Goal: Information Seeking & Learning: Learn about a topic

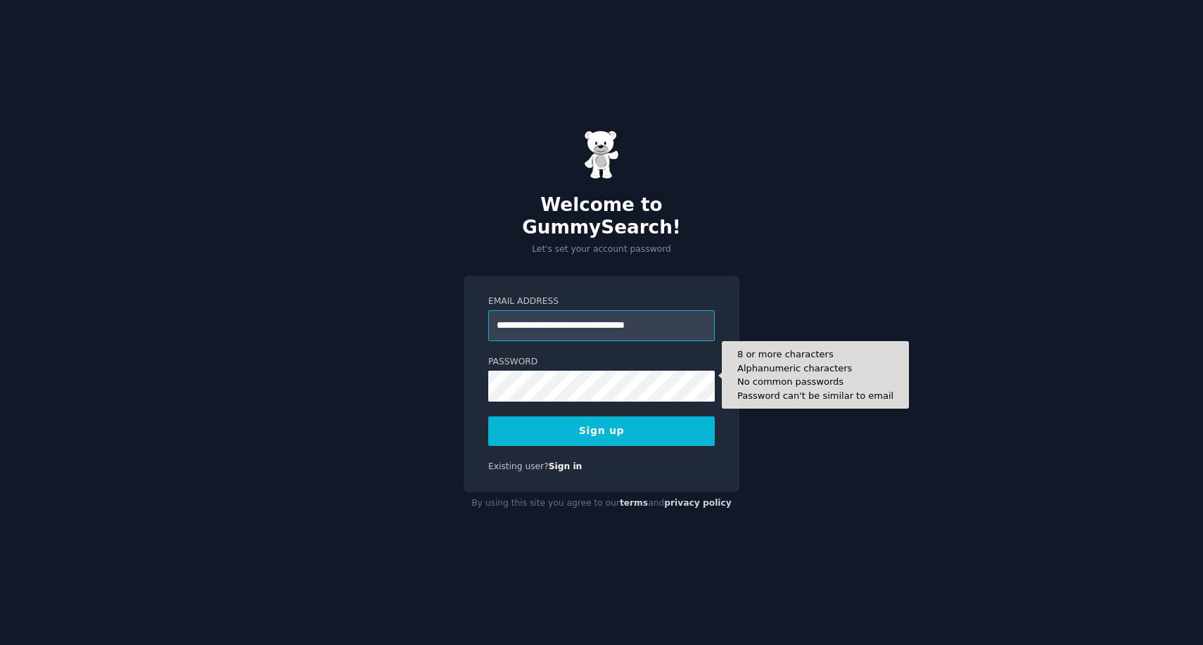
type input "**********"
click at [602, 419] on button "Sign up" at bounding box center [601, 432] width 227 height 30
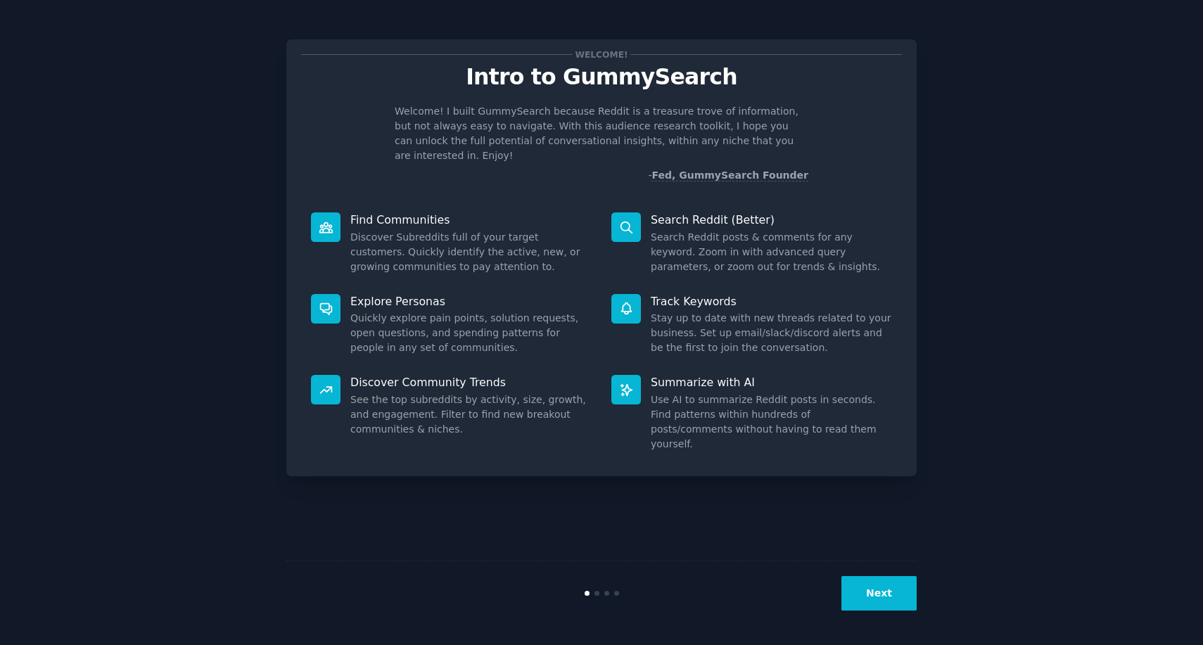
click at [879, 604] on button "Next" at bounding box center [878, 593] width 75 height 34
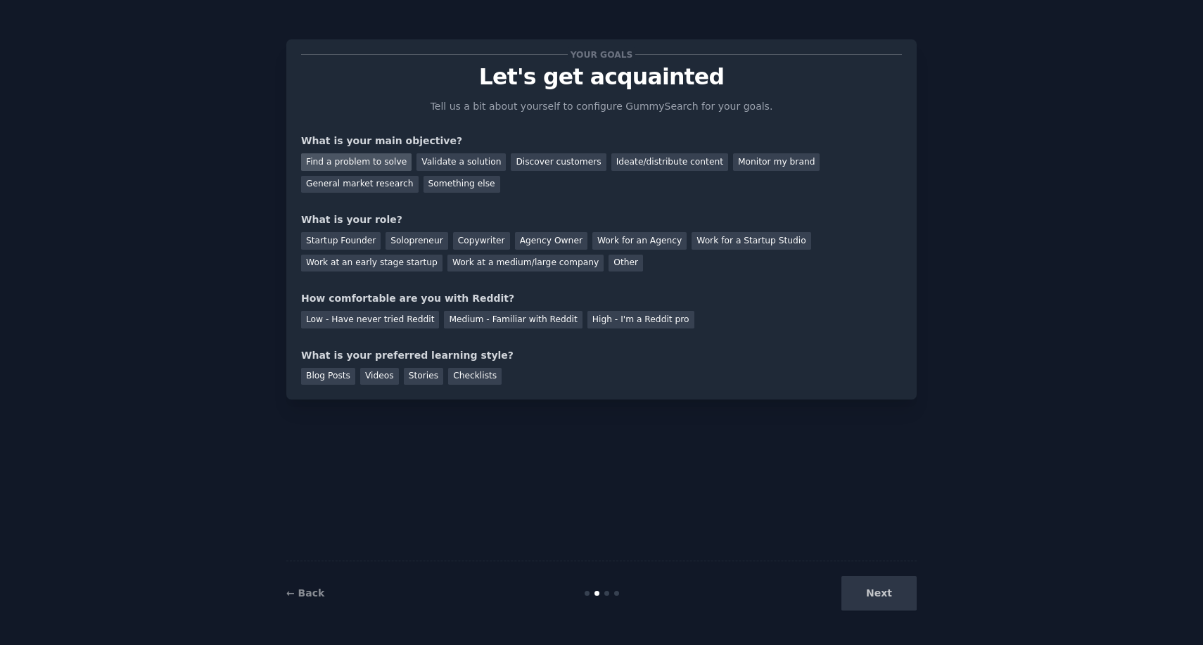
click at [370, 162] on div "Find a problem to solve" at bounding box center [356, 162] width 110 height 18
click at [460, 165] on div "Validate a solution" at bounding box center [461, 162] width 89 height 18
click at [365, 162] on div "Find a problem to solve" at bounding box center [356, 162] width 110 height 18
click at [400, 243] on div "Solopreneur" at bounding box center [417, 241] width 62 height 18
click at [392, 326] on div "Low - Have never tried Reddit" at bounding box center [370, 320] width 138 height 18
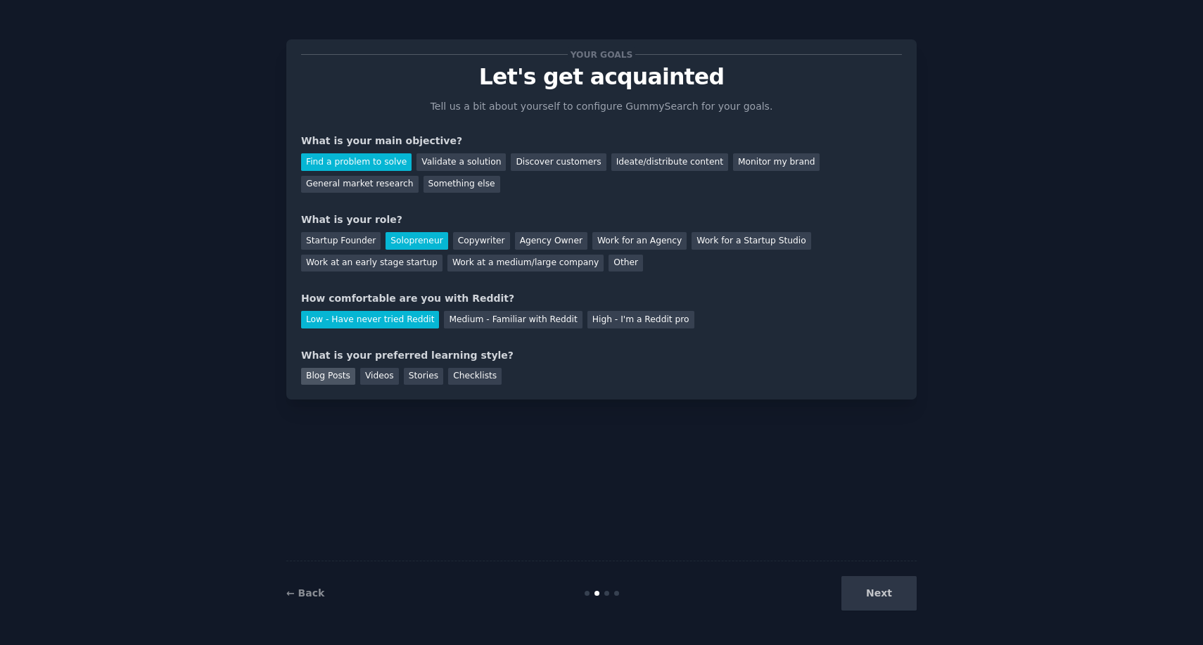
click at [318, 376] on div "Blog Posts" at bounding box center [328, 377] width 54 height 18
click at [374, 377] on div "Videos" at bounding box center [379, 377] width 39 height 18
click at [331, 374] on div "Blog Posts" at bounding box center [328, 377] width 54 height 18
click at [448, 165] on div "Validate a solution" at bounding box center [461, 162] width 89 height 18
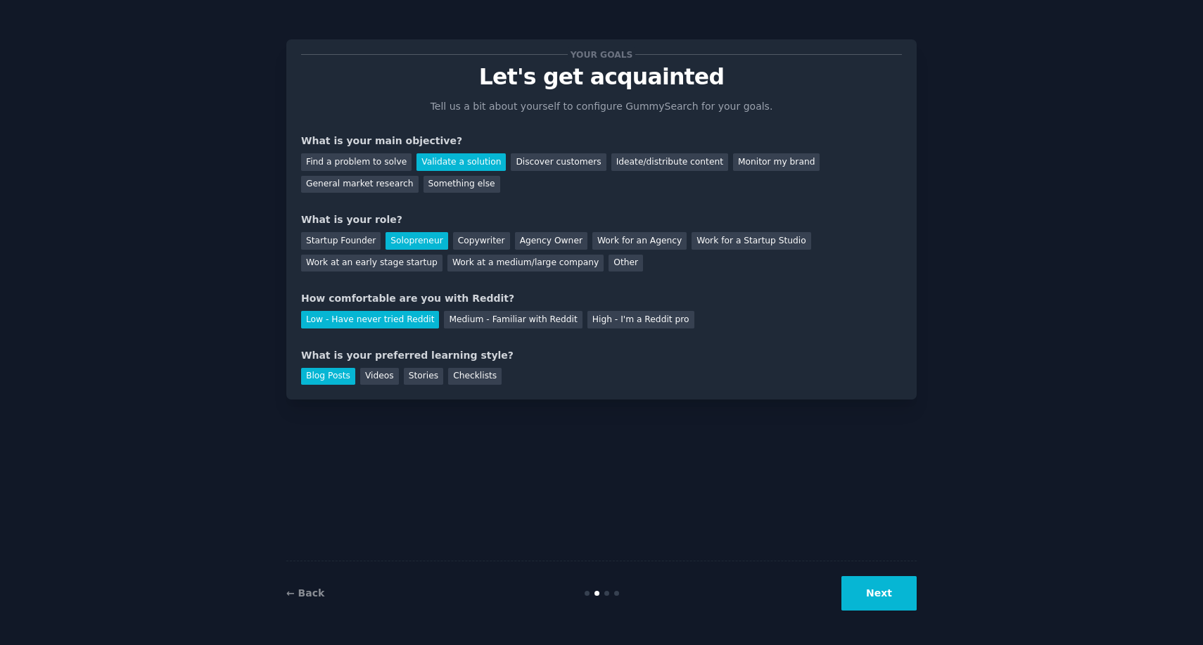
click at [372, 173] on div "Find a problem to solve Validate a solution Discover customers Ideate/distribut…" at bounding box center [601, 170] width 601 height 44
click at [380, 163] on div "Find a problem to solve" at bounding box center [356, 162] width 110 height 18
click at [866, 597] on button "Next" at bounding box center [878, 593] width 75 height 34
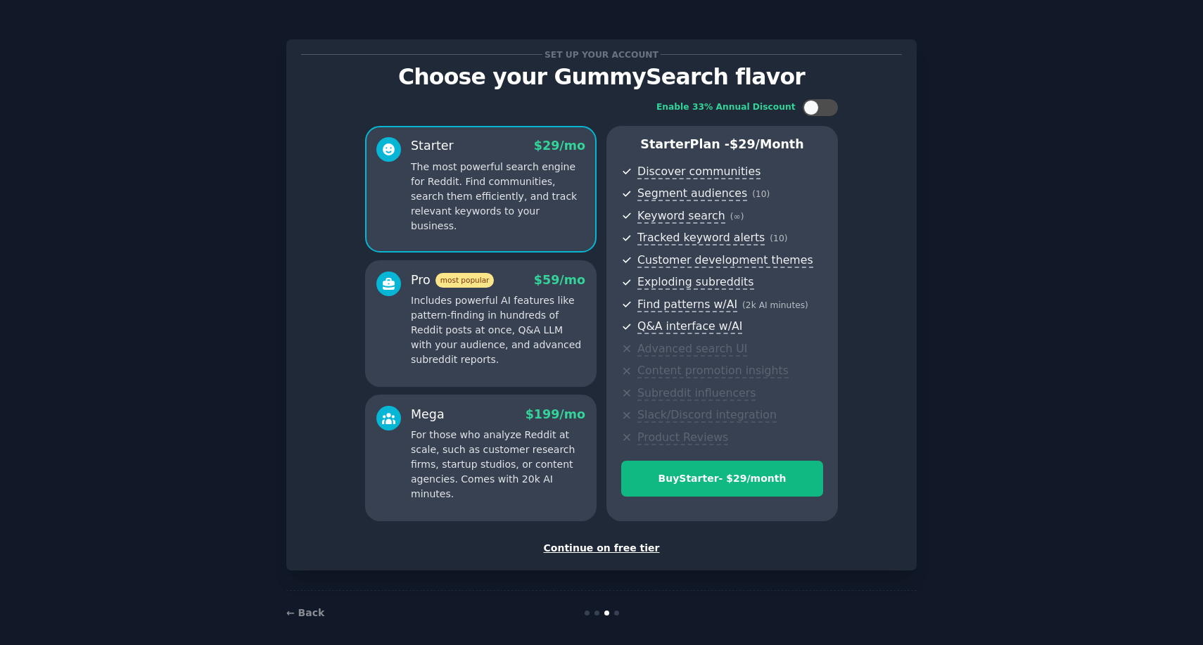
click at [533, 291] on div "Pro most popular $ 59 /mo Includes powerful AI features like pattern-finding in…" at bounding box center [498, 320] width 174 height 96
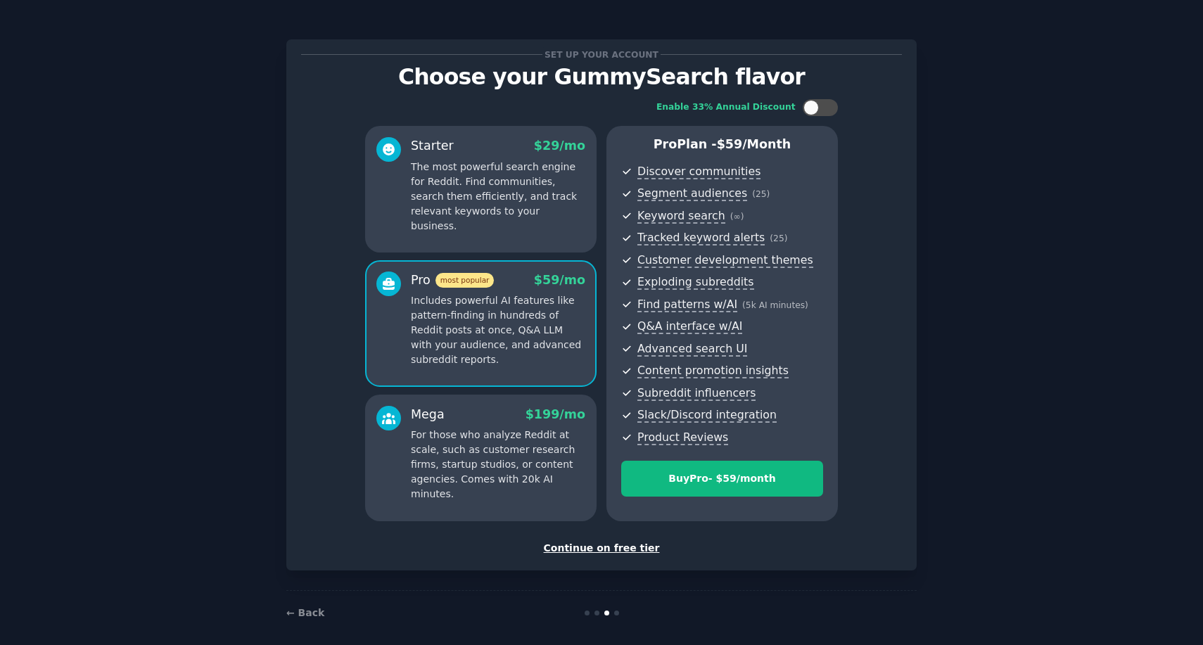
click at [520, 455] on p "For those who analyze Reddit at scale, such as customer research firms, startup…" at bounding box center [498, 465] width 174 height 74
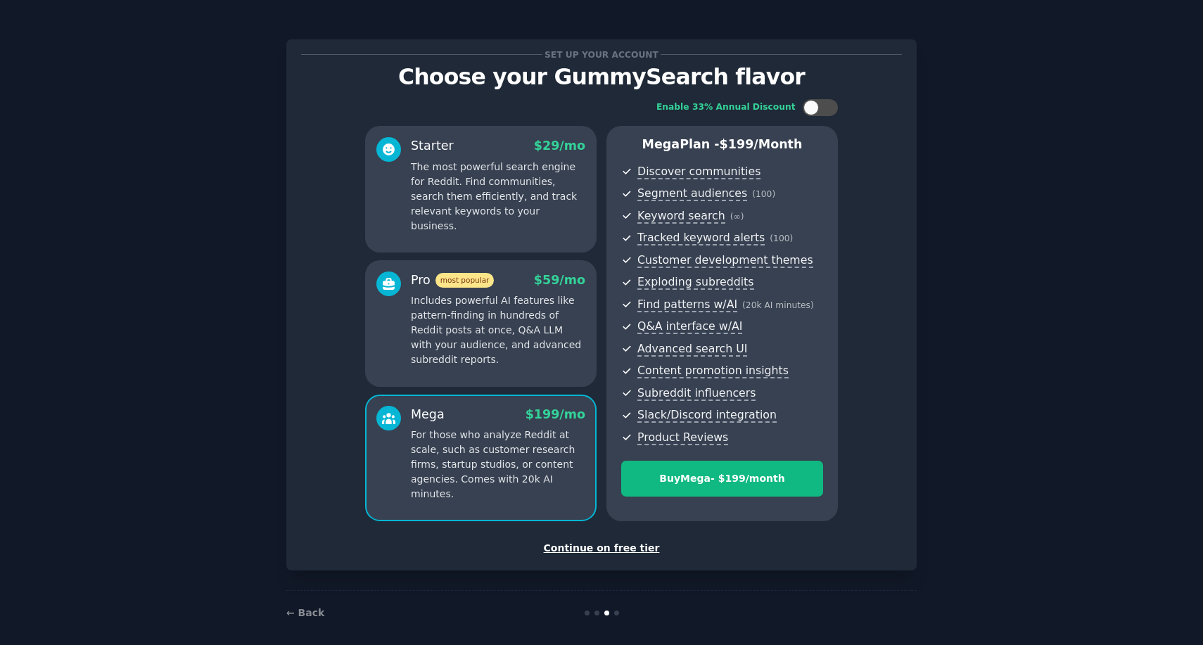
click at [534, 331] on p "Includes powerful AI features like pattern-finding in hundreds of Reddit posts …" at bounding box center [498, 330] width 174 height 74
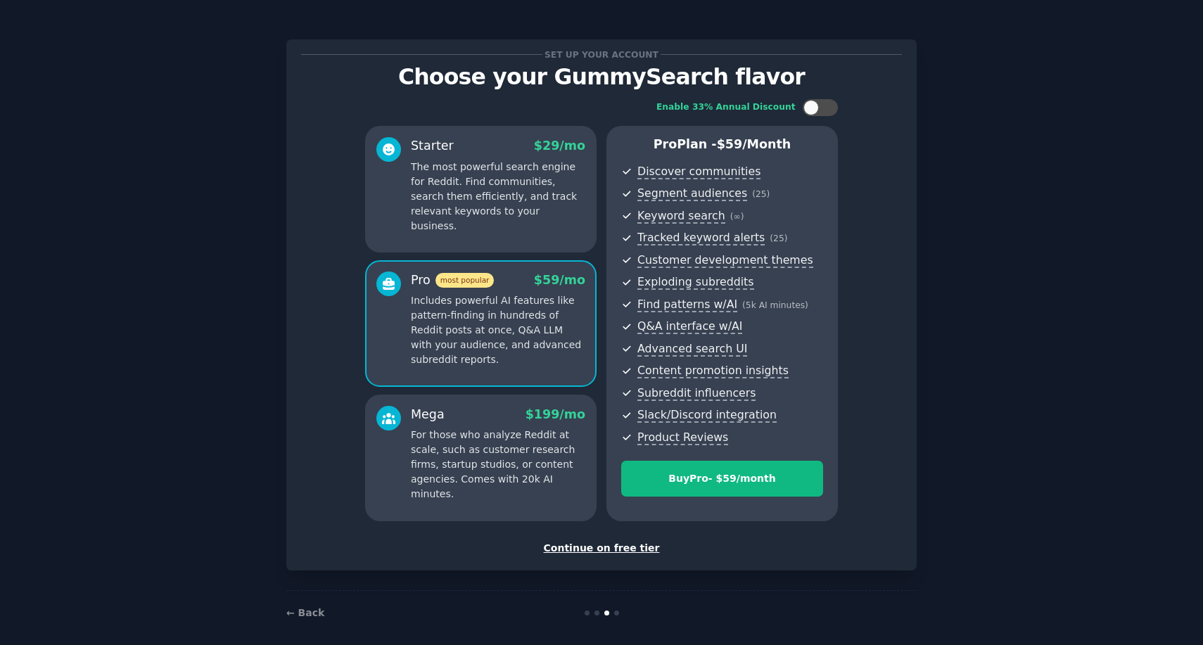
click at [546, 428] on p "For those who analyze Reddit at scale, such as customer research firms, startup…" at bounding box center [498, 465] width 174 height 74
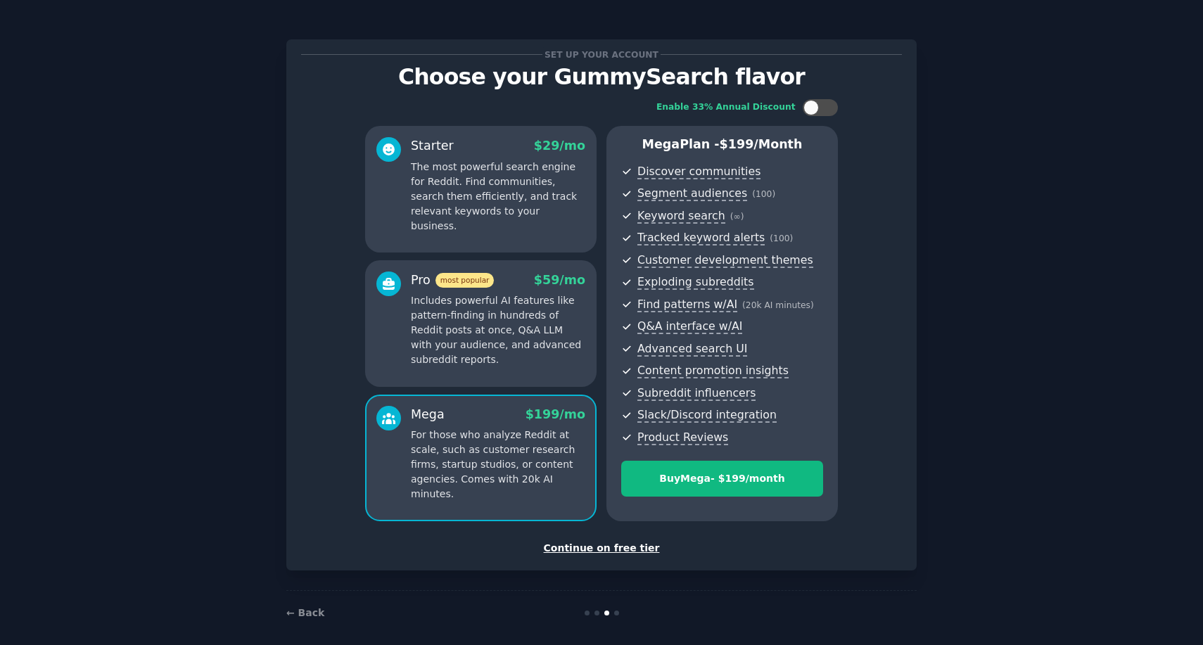
click at [526, 299] on p "Includes powerful AI features like pattern-finding in hundreds of Reddit posts …" at bounding box center [498, 330] width 174 height 74
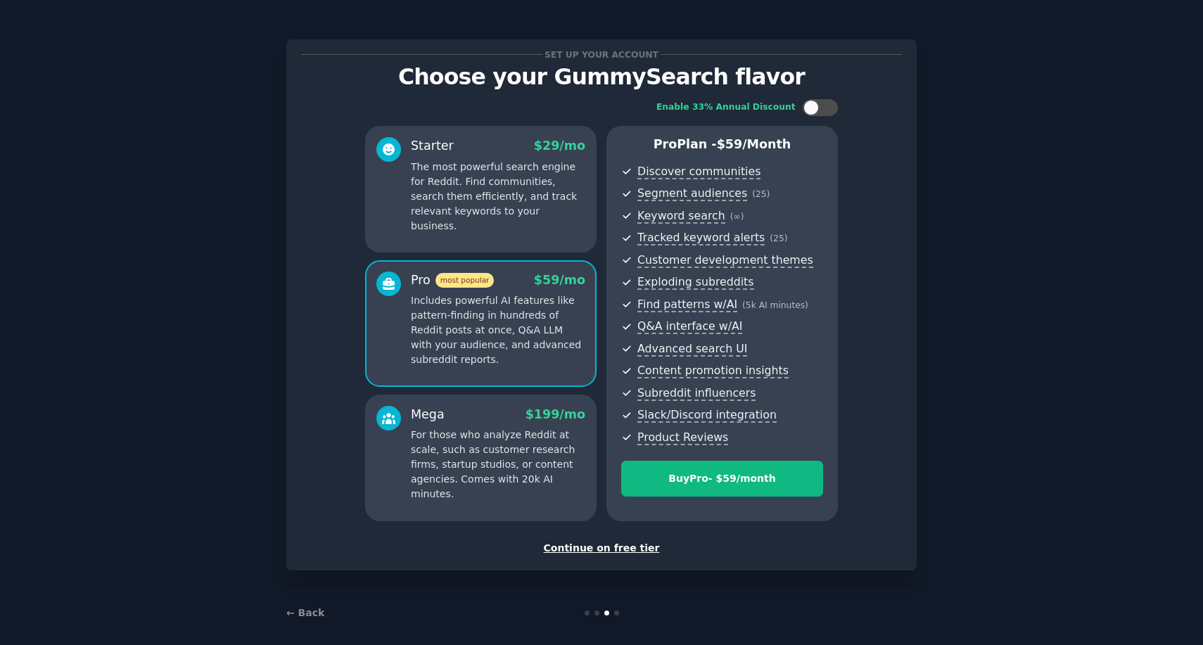
click at [519, 202] on p "The most powerful search engine for Reddit. Find communities, search them effic…" at bounding box center [498, 197] width 174 height 74
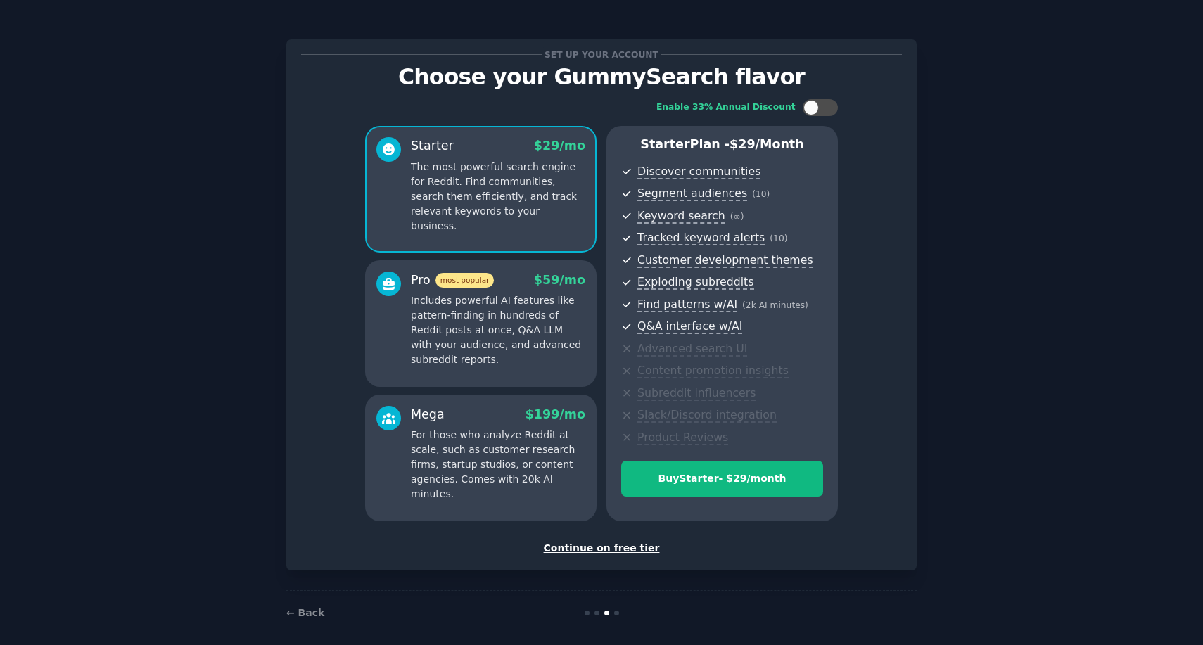
click at [615, 545] on div "Continue on free tier" at bounding box center [601, 548] width 601 height 15
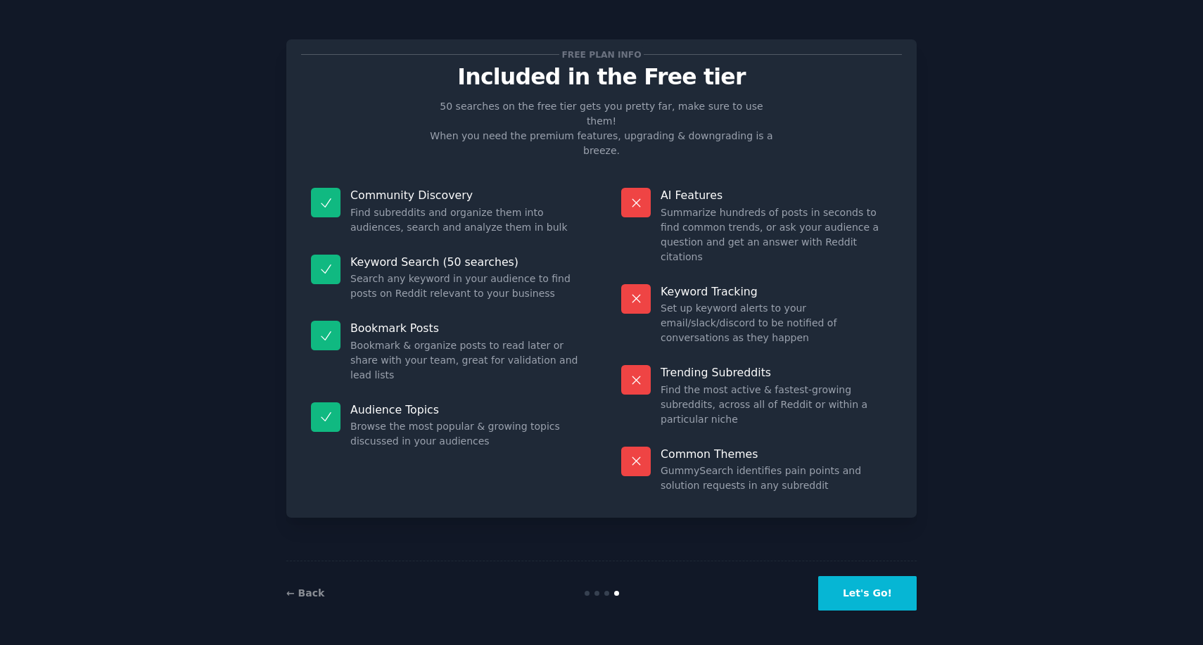
click at [857, 588] on button "Let's Go!" at bounding box center [867, 593] width 99 height 34
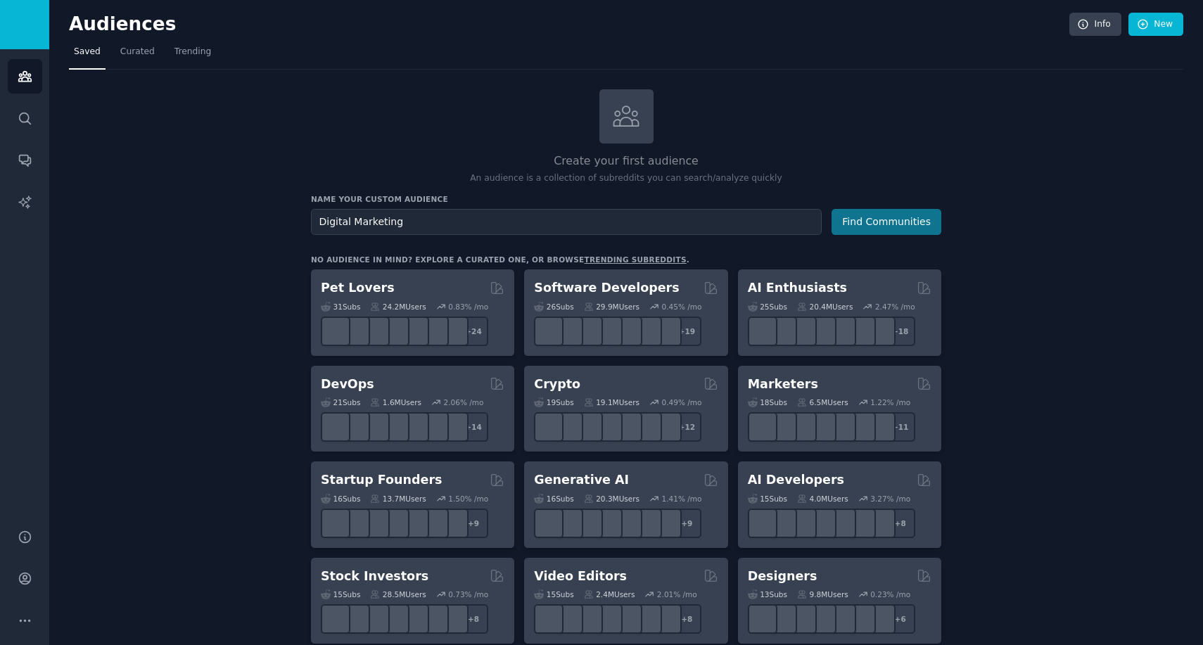
type input "Digital Marketing"
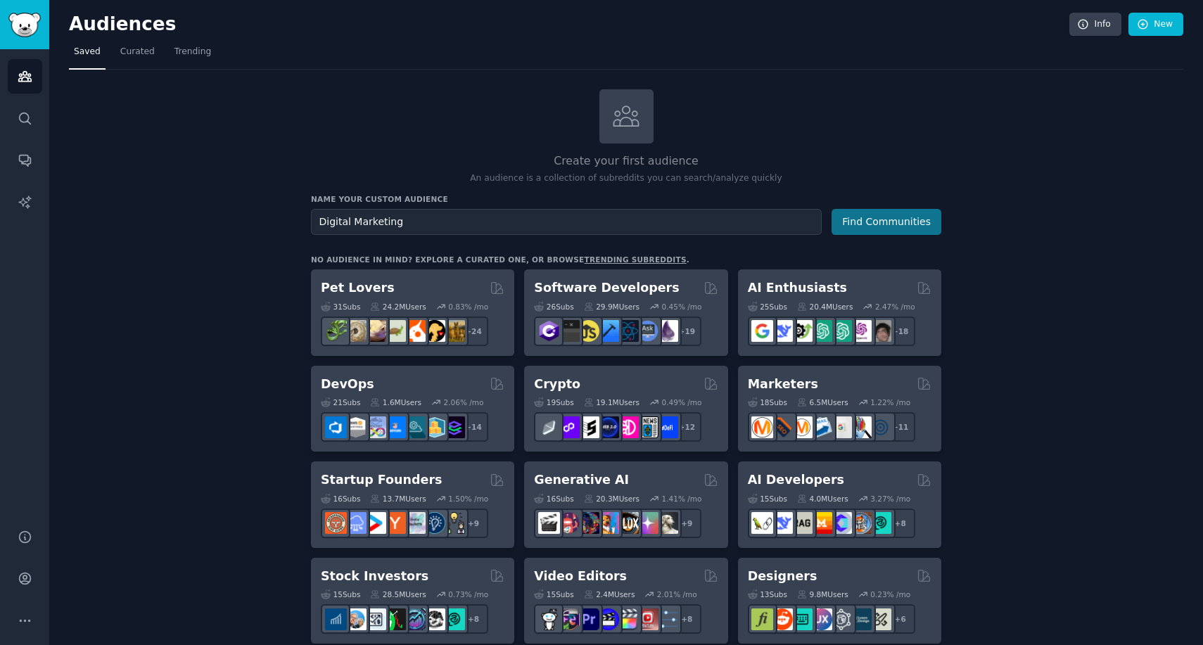
click at [868, 230] on button "Find Communities" at bounding box center [887, 222] width 110 height 26
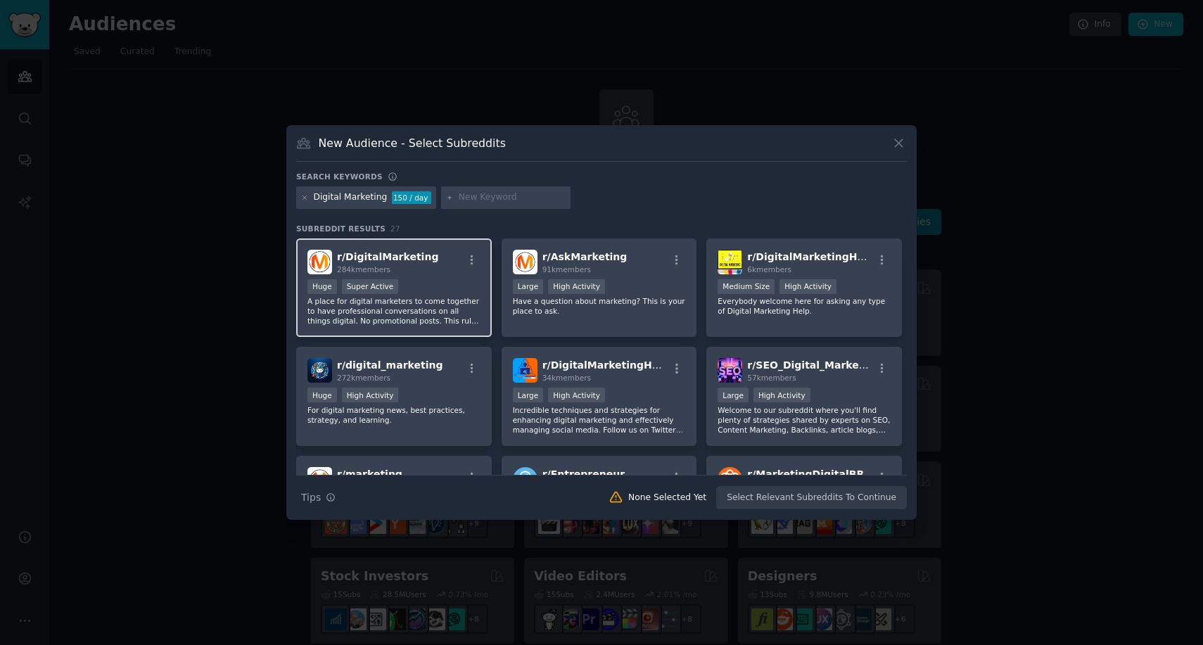
click at [412, 268] on div "284k members" at bounding box center [387, 270] width 101 height 10
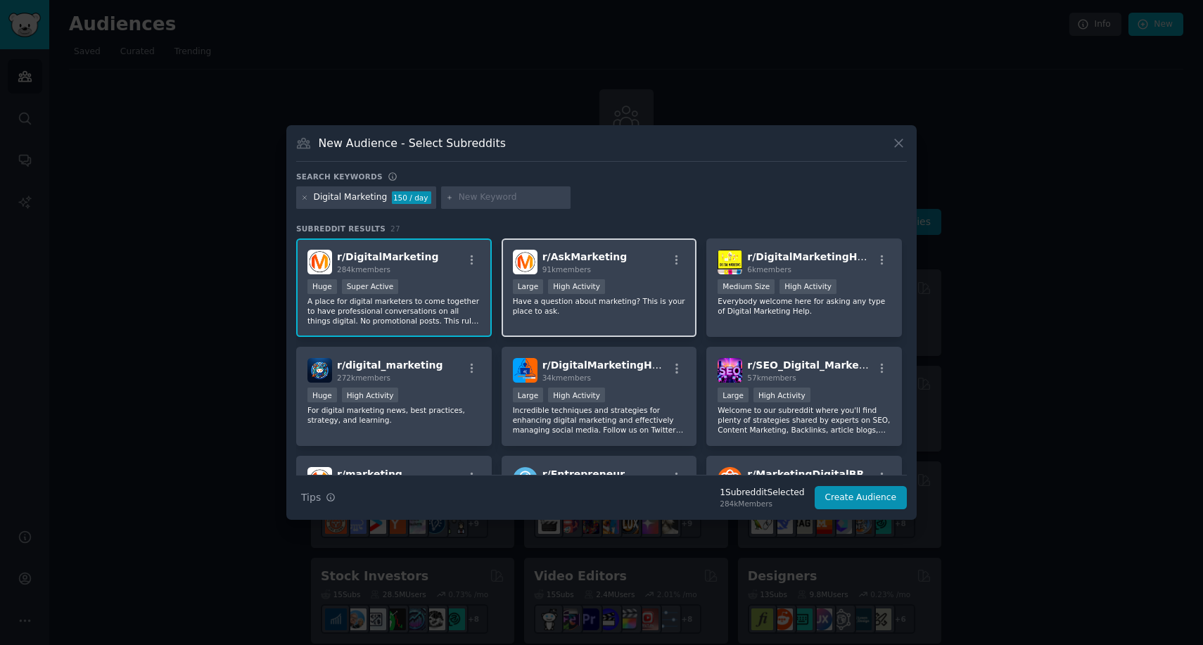
click at [617, 296] on div "Large High Activity" at bounding box center [599, 288] width 173 height 18
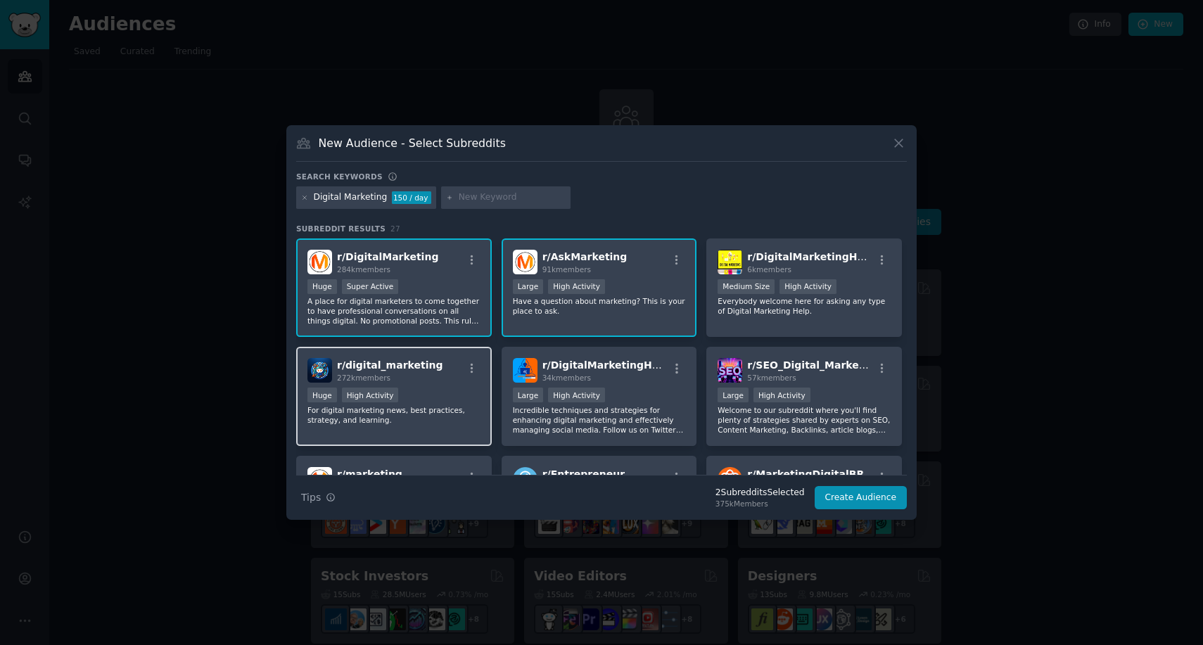
click at [412, 419] on p "For digital marketing news, best practices, strategy, and learning." at bounding box center [393, 415] width 173 height 20
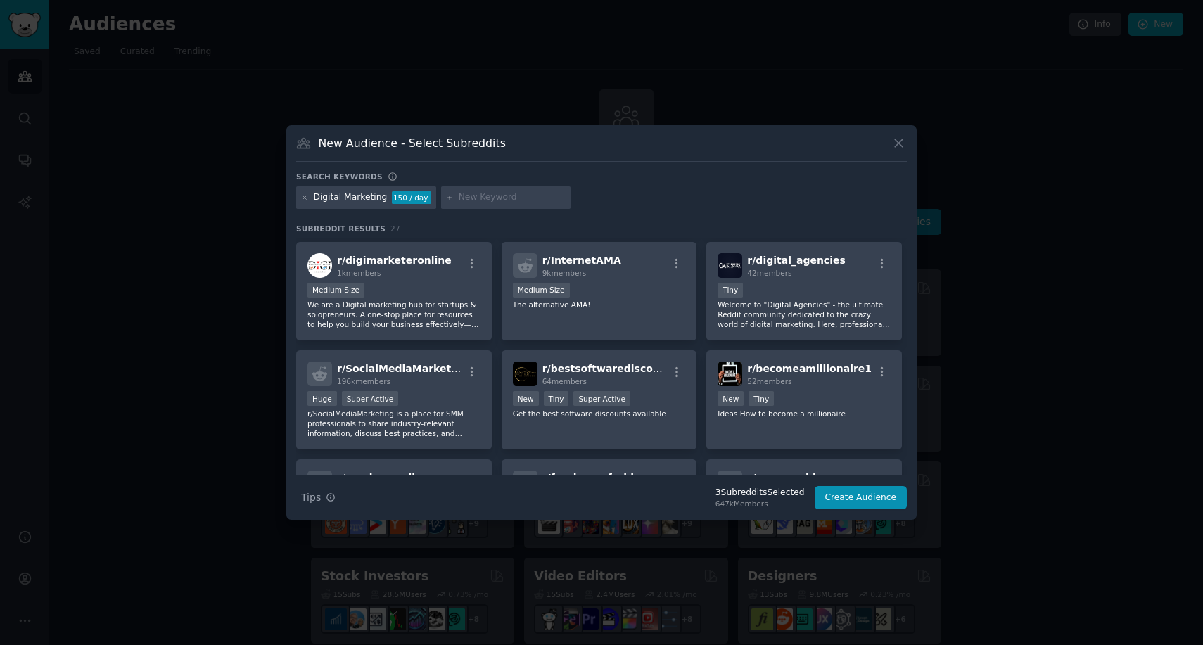
scroll to position [433, 0]
click at [802, 298] on div "Tiny" at bounding box center [804, 290] width 173 height 18
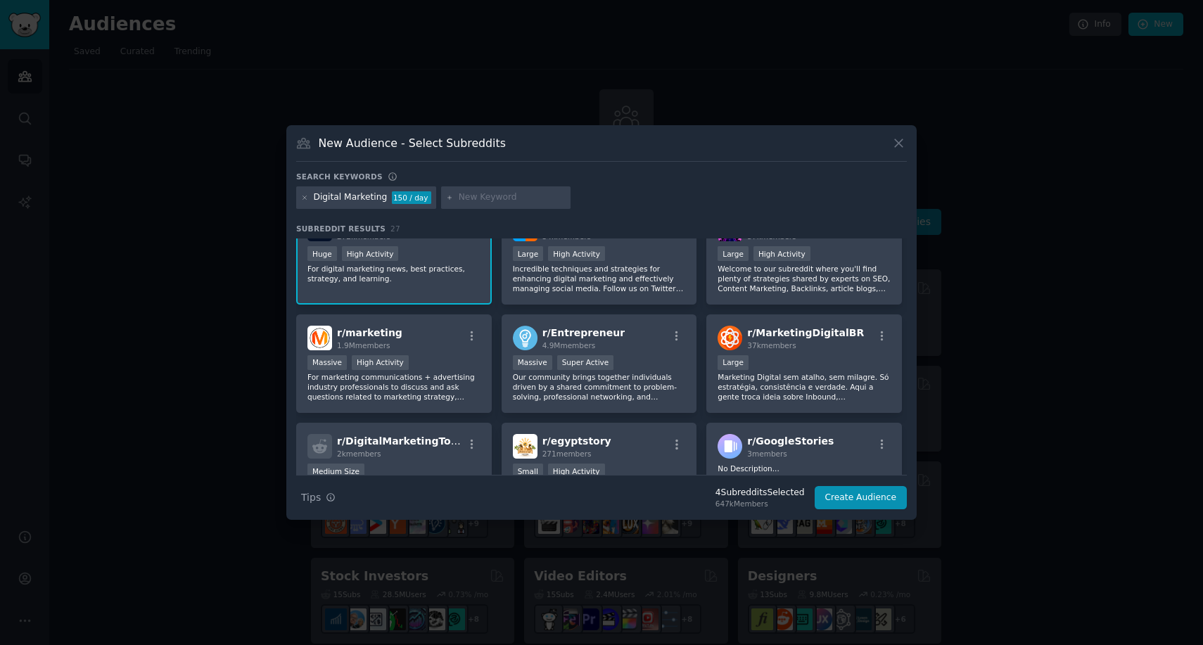
scroll to position [150, 0]
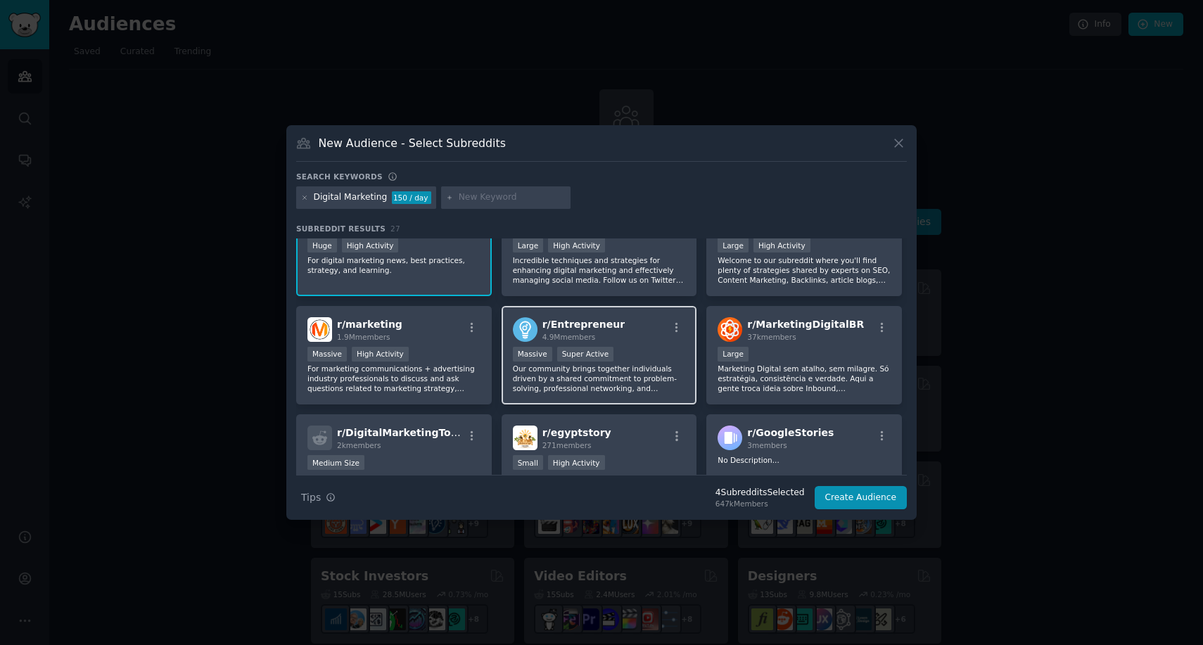
click at [654, 352] on div "Massive Super Active" at bounding box center [599, 356] width 173 height 18
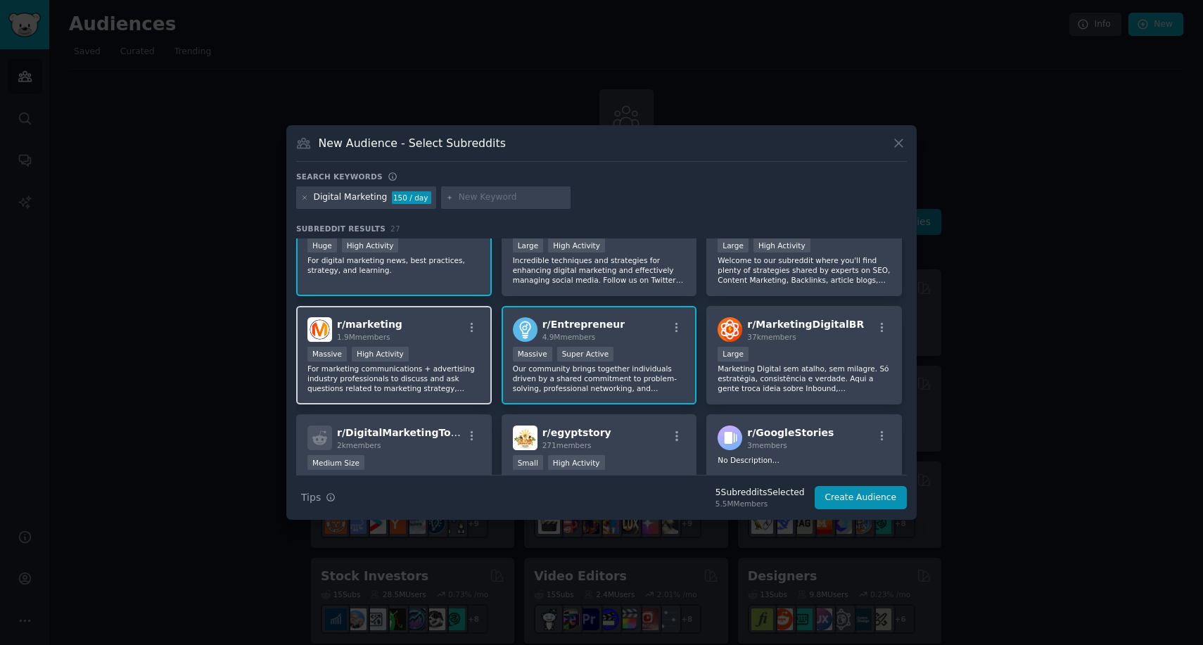
click at [409, 376] on p "For marketing communications + advertising industry professionals to discuss an…" at bounding box center [393, 379] width 173 height 30
click at [643, 384] on p "Our community brings together individuals driven by a shared commitment to prob…" at bounding box center [599, 379] width 173 height 30
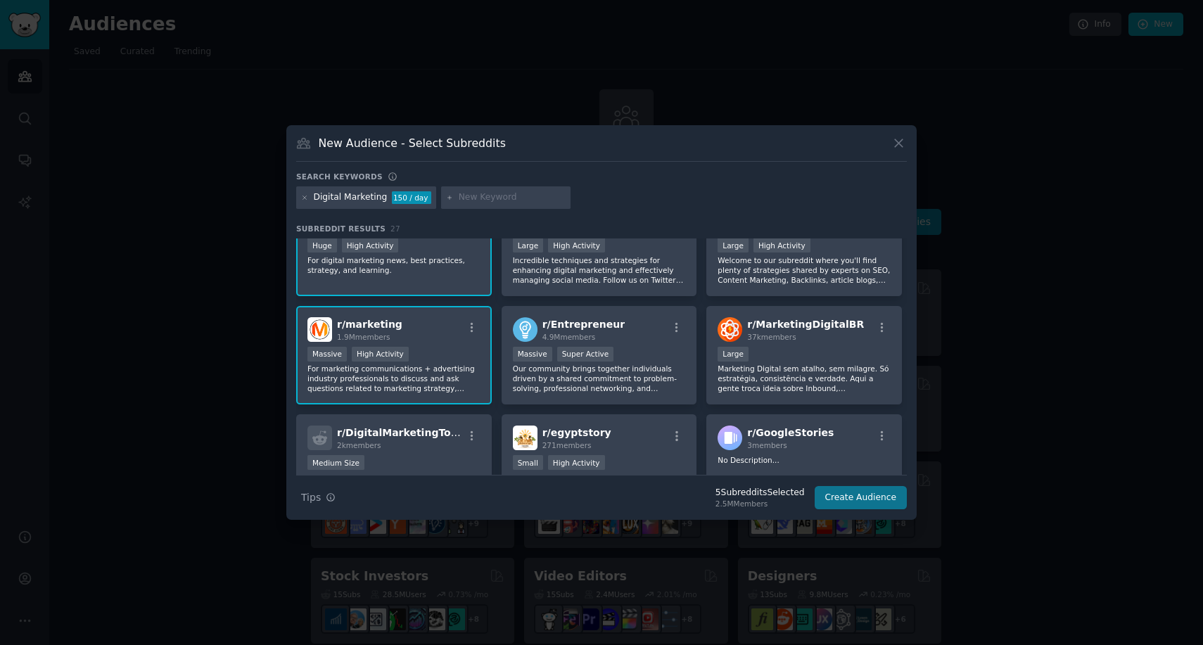
click at [863, 502] on button "Create Audience" at bounding box center [861, 498] width 93 height 24
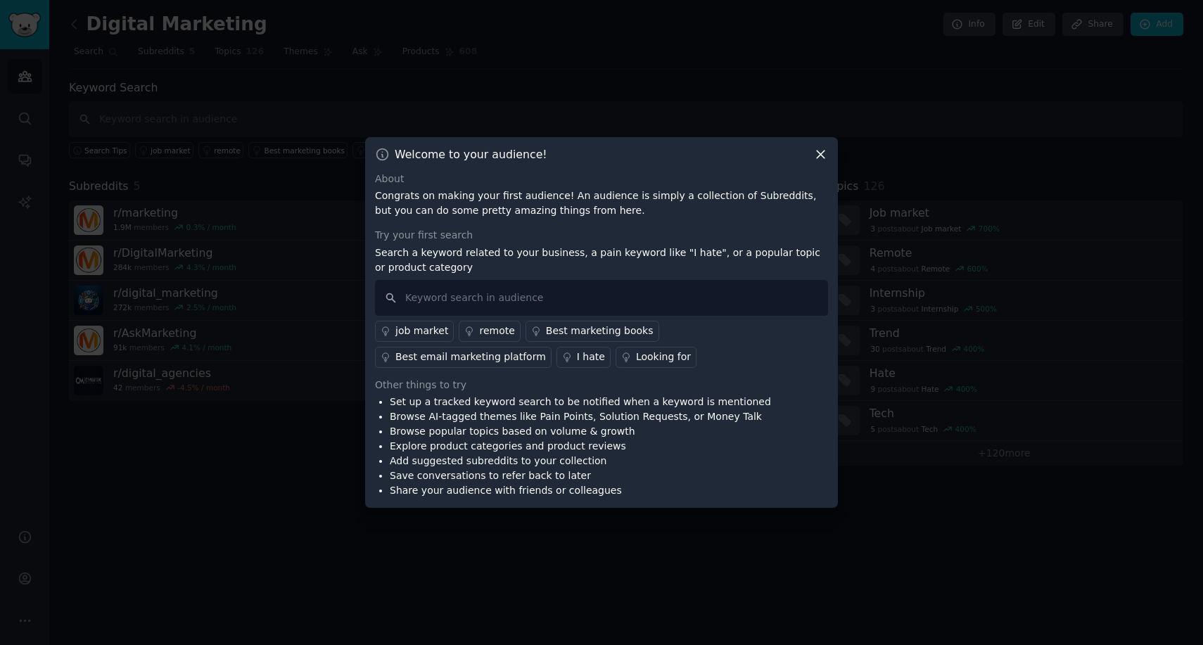
click at [577, 355] on div "I hate" at bounding box center [591, 357] width 28 height 15
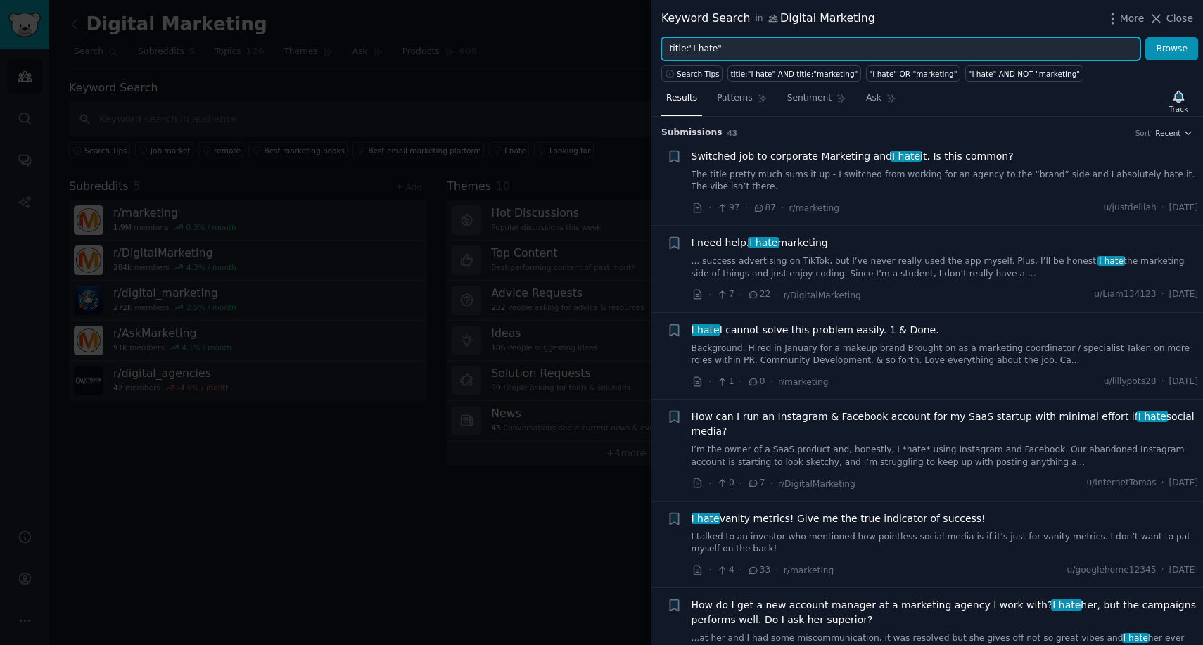
click at [990, 52] on input "title:"I hate"" at bounding box center [900, 49] width 479 height 24
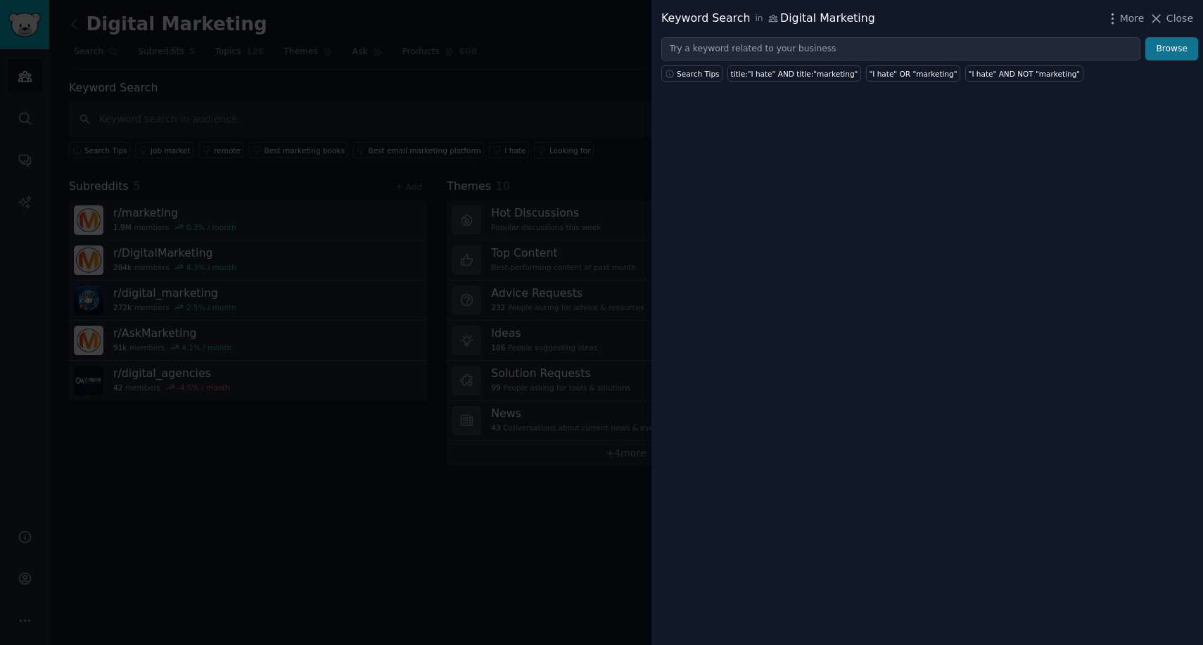
click at [1186, 56] on button "Browse" at bounding box center [1171, 49] width 53 height 24
click at [1157, 23] on icon at bounding box center [1156, 18] width 15 height 15
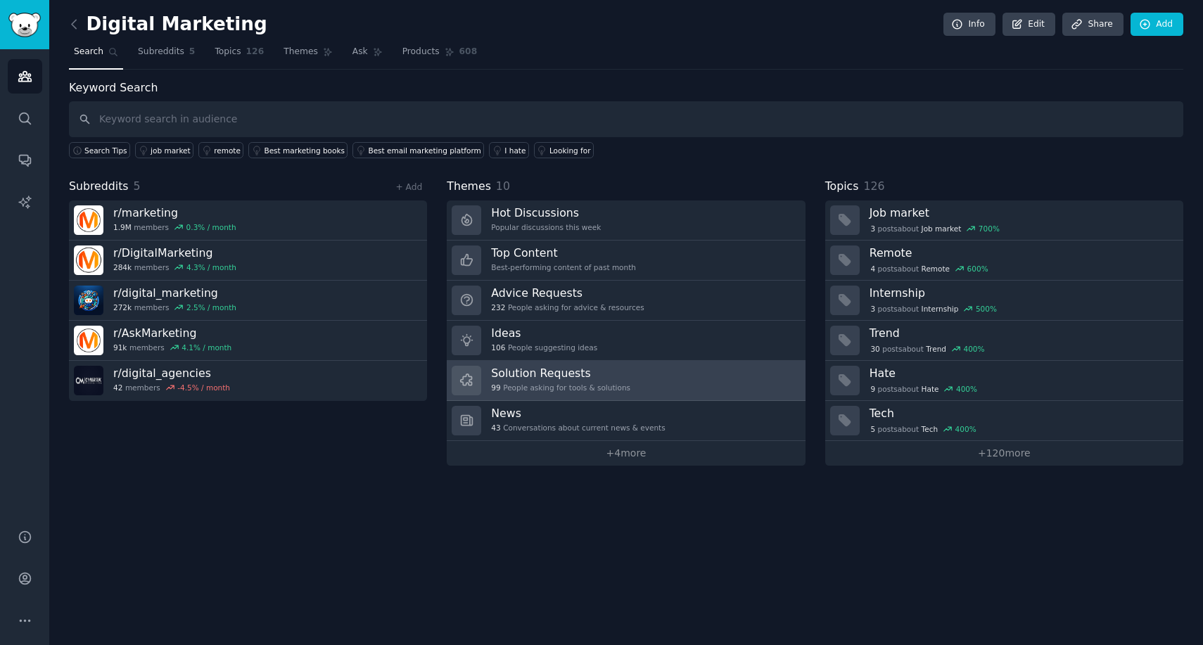
click at [625, 369] on h3 "Solution Requests" at bounding box center [560, 373] width 139 height 15
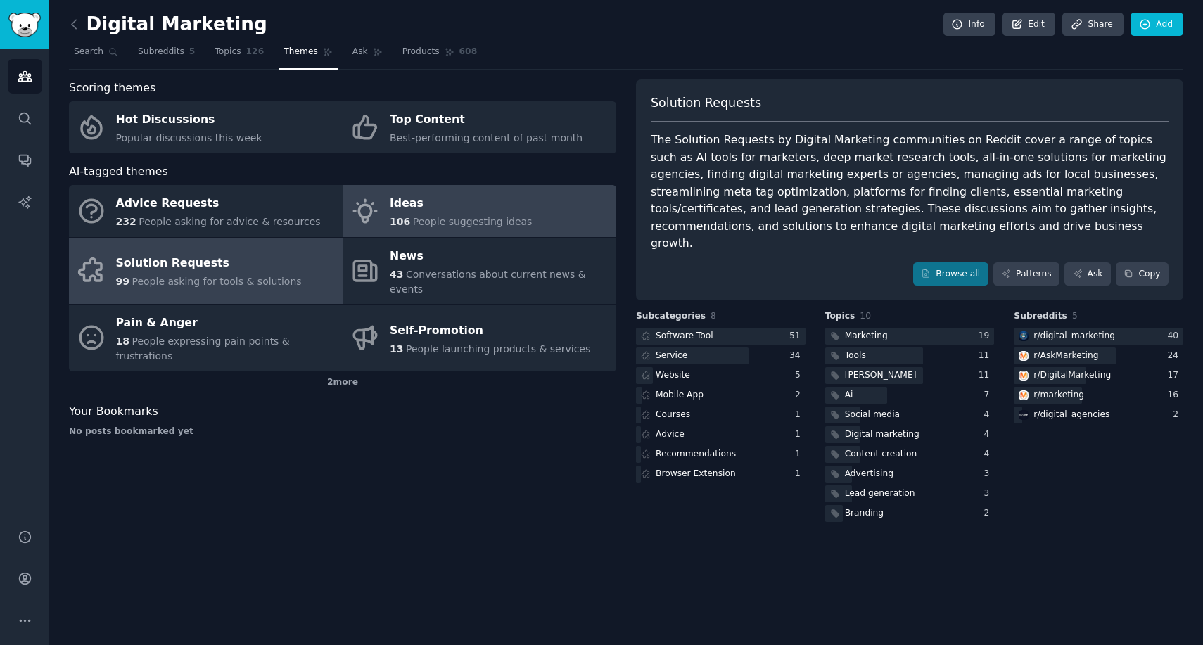
click at [483, 209] on div "Ideas" at bounding box center [461, 204] width 142 height 23
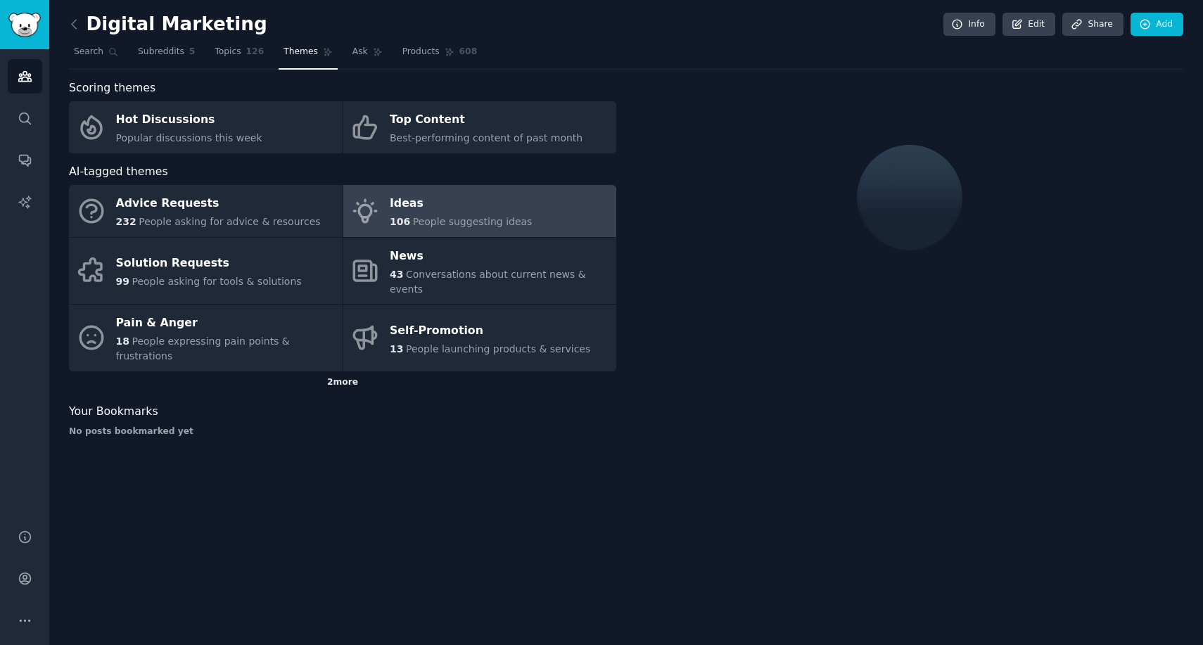
click at [347, 371] on div "2 more" at bounding box center [342, 382] width 547 height 23
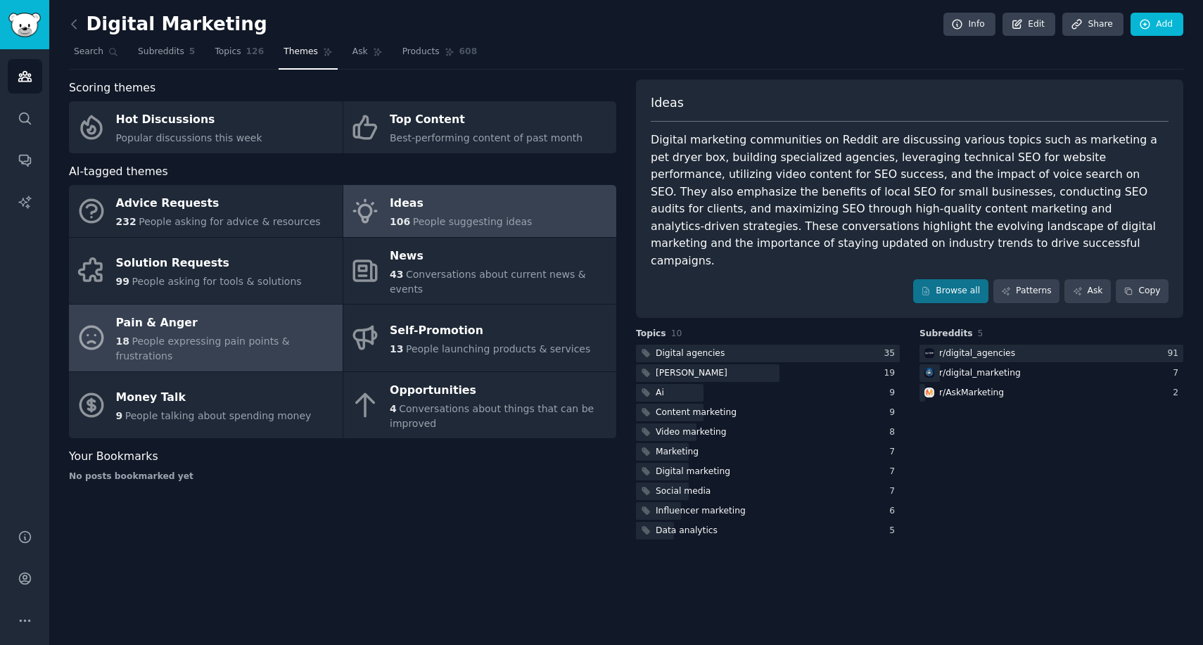
click at [254, 313] on div "Pain & Anger" at bounding box center [226, 323] width 220 height 23
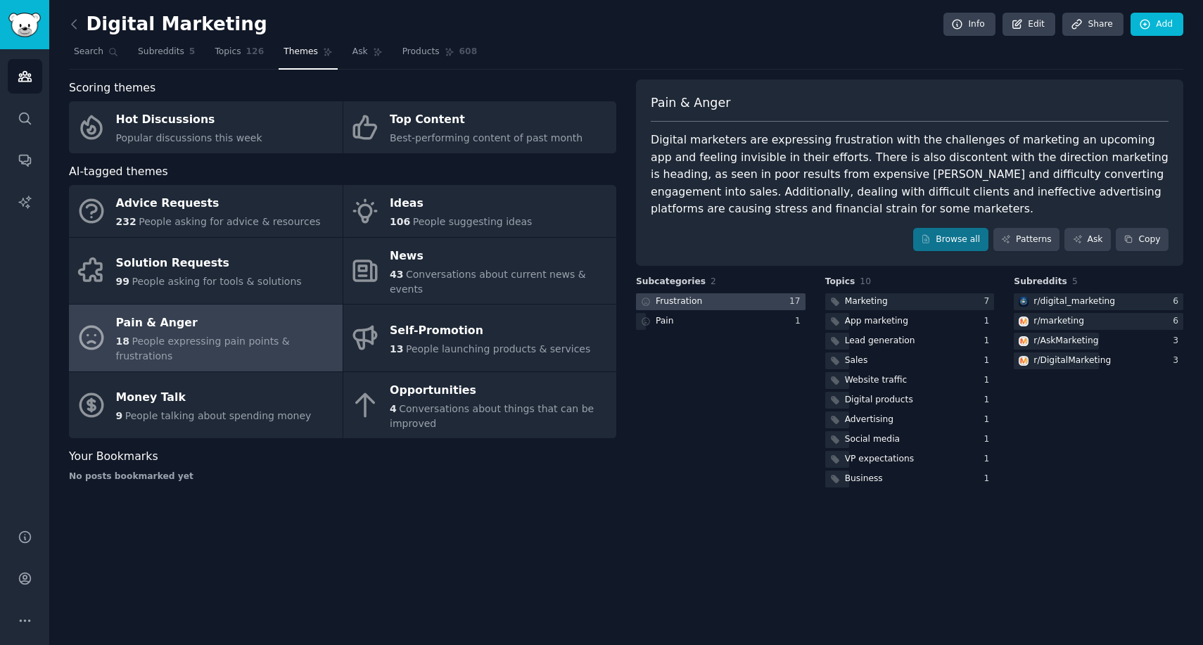
click at [754, 303] on div at bounding box center [721, 302] width 170 height 18
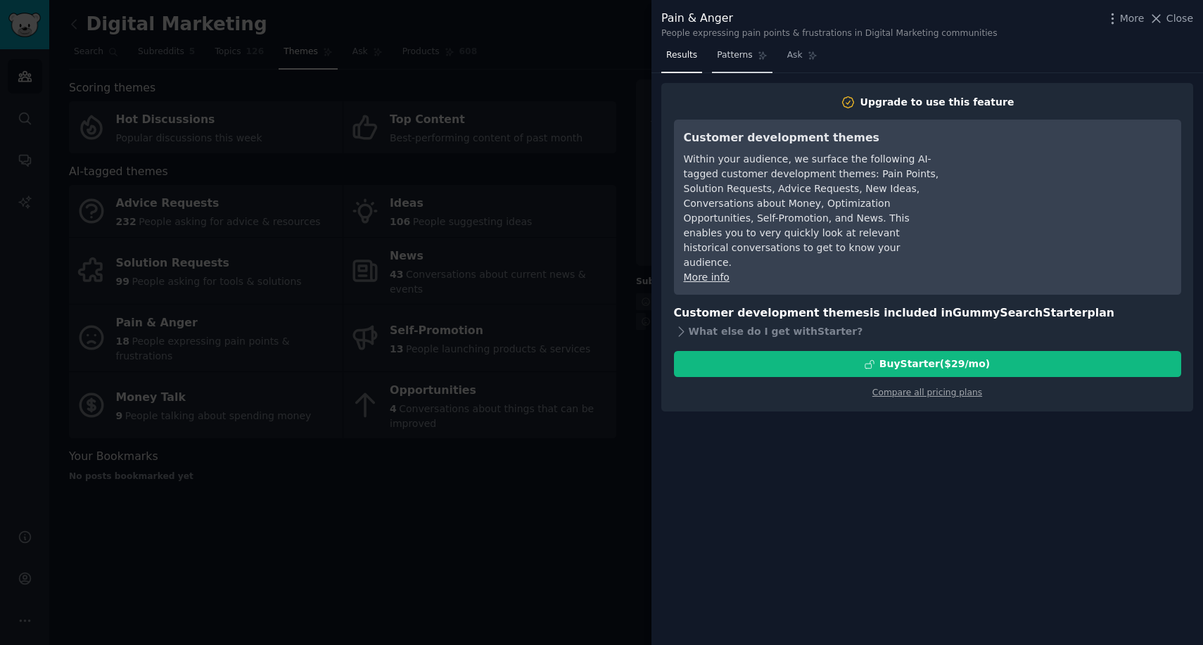
click at [734, 53] on span "Patterns" at bounding box center [734, 55] width 35 height 13
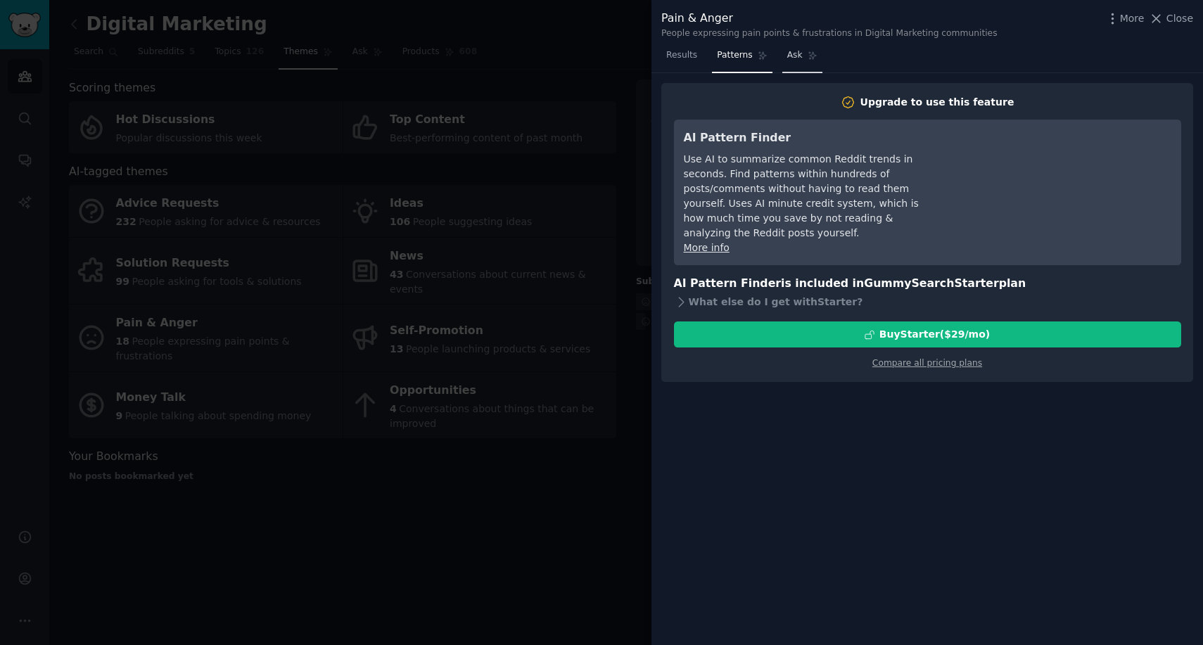
click at [796, 51] on span "Ask" at bounding box center [794, 55] width 15 height 13
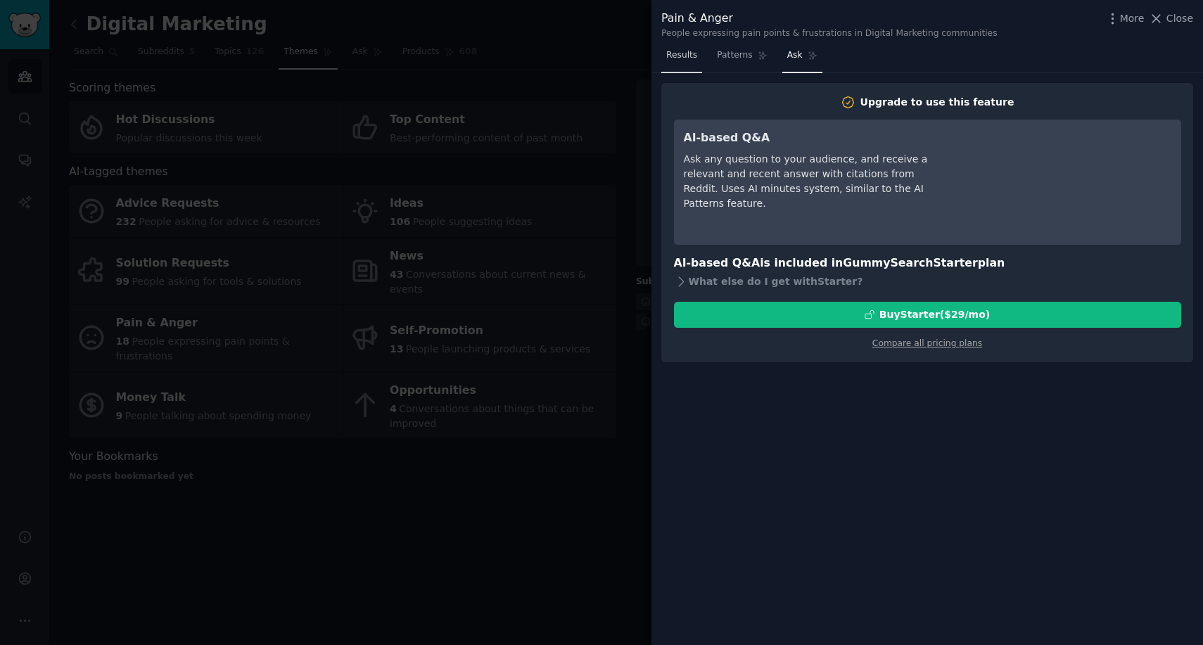
click at [685, 64] on link "Results" at bounding box center [681, 58] width 41 height 29
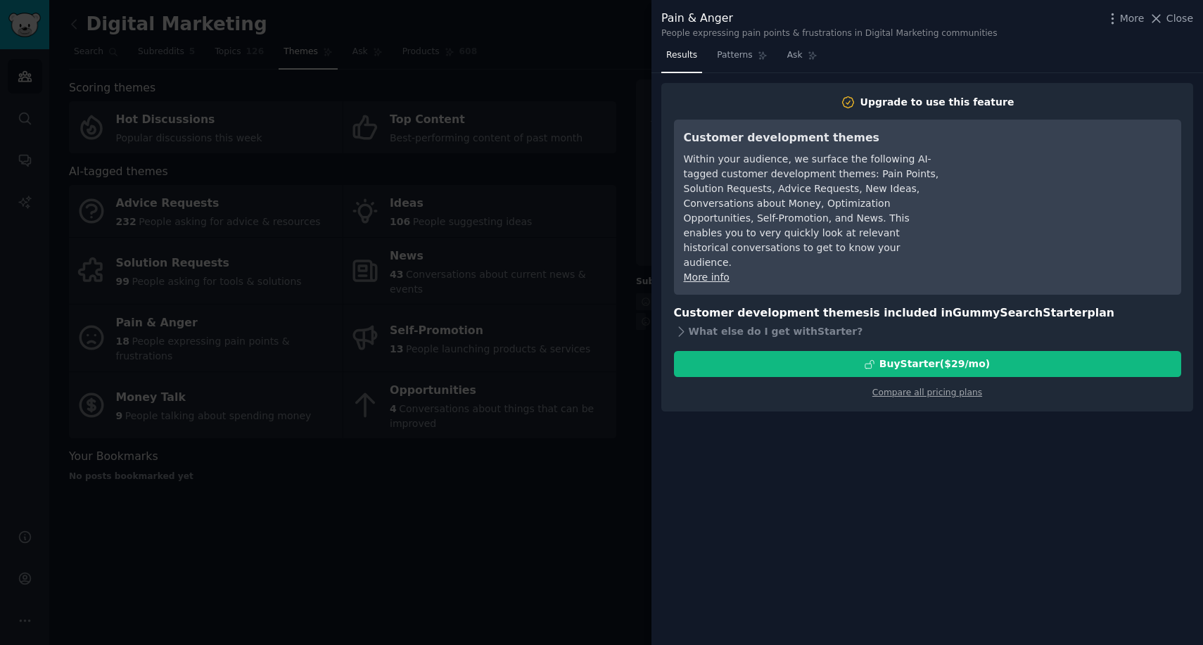
click at [1081, 0] on div "Pain & Anger People expressing pain points & frustrations in Digital Marketing …" at bounding box center [928, 22] width 552 height 44
click at [1159, 22] on icon at bounding box center [1156, 18] width 15 height 15
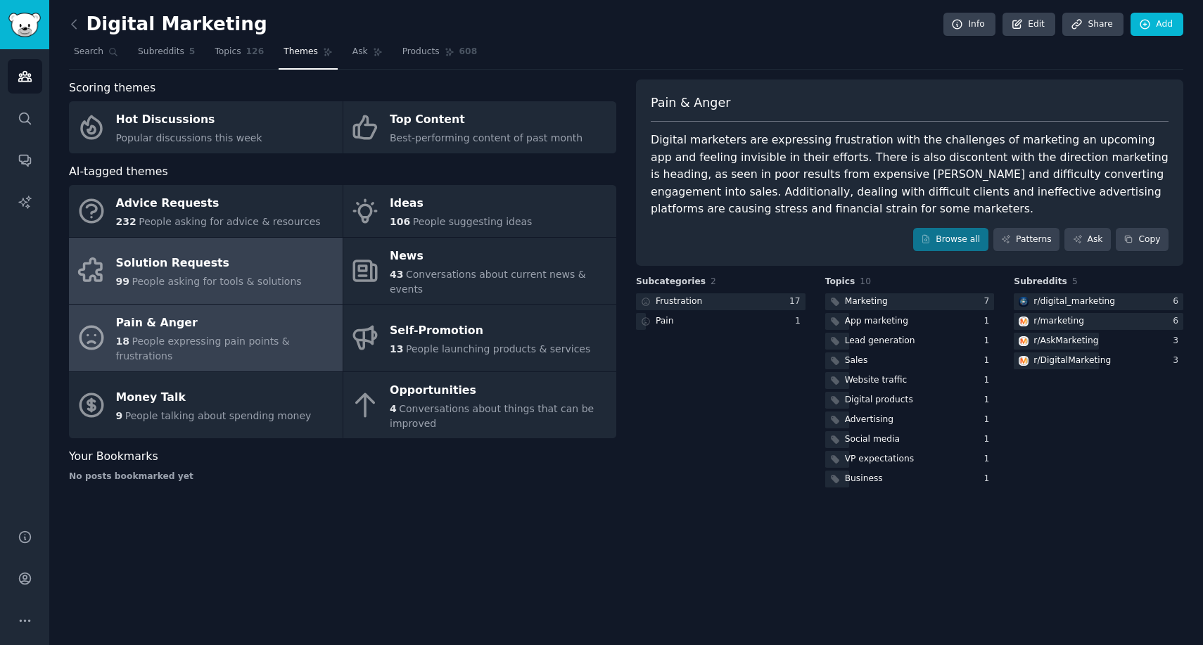
click at [250, 276] on span "People asking for tools & solutions" at bounding box center [217, 281] width 170 height 11
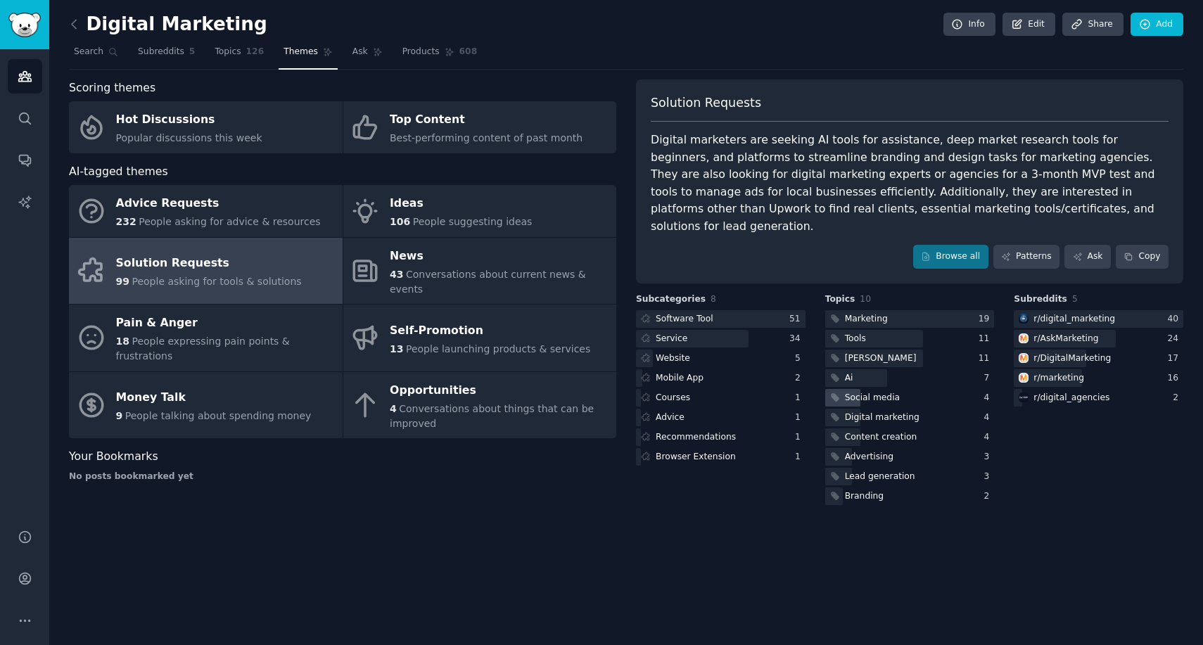
click at [854, 392] on div "Social media" at bounding box center [872, 398] width 55 height 13
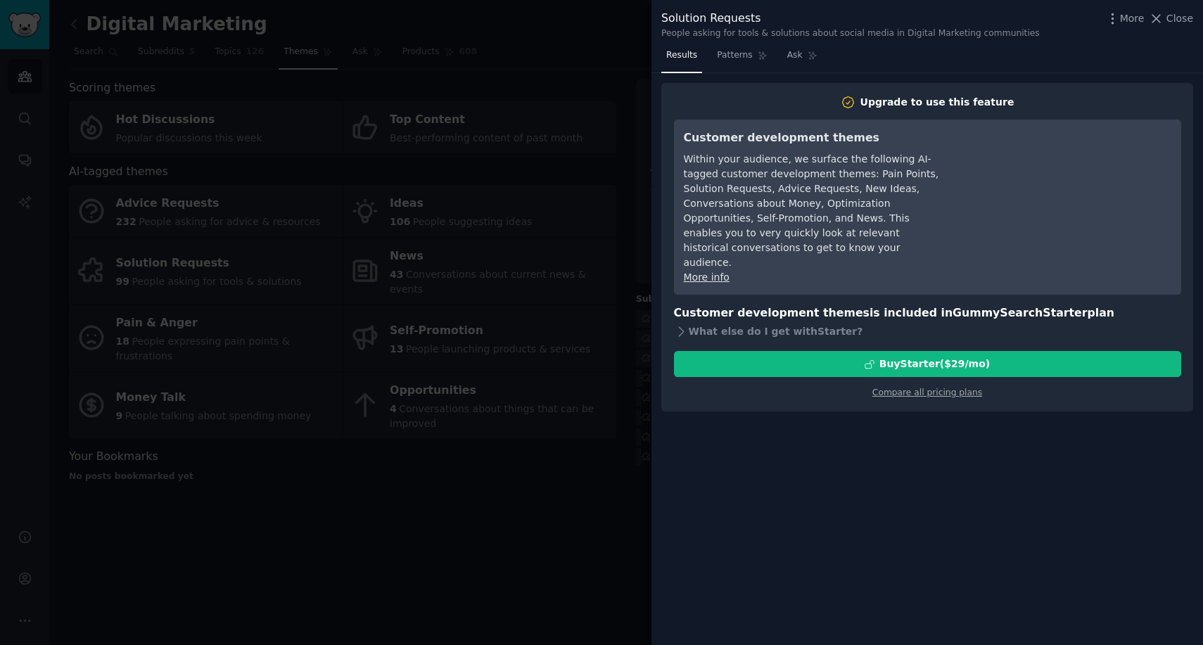
click at [579, 53] on div at bounding box center [601, 322] width 1203 height 645
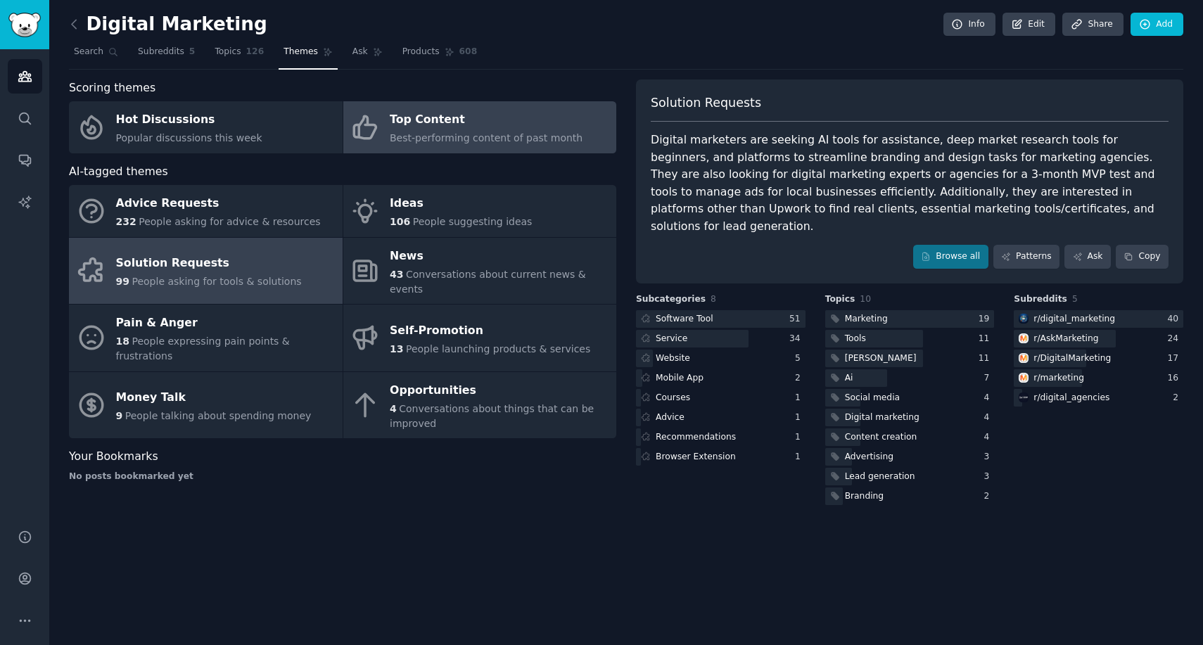
click at [497, 131] on div "Best-performing content of past month" at bounding box center [486, 138] width 193 height 15
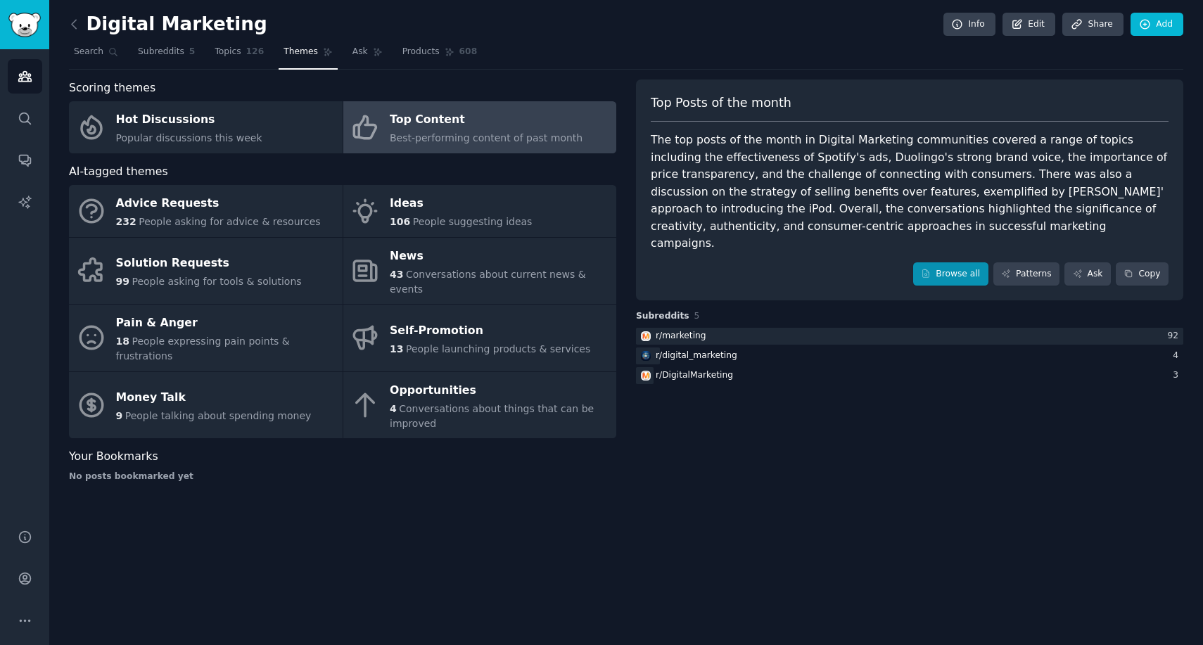
click at [961, 262] on link "Browse all" at bounding box center [950, 274] width 75 height 24
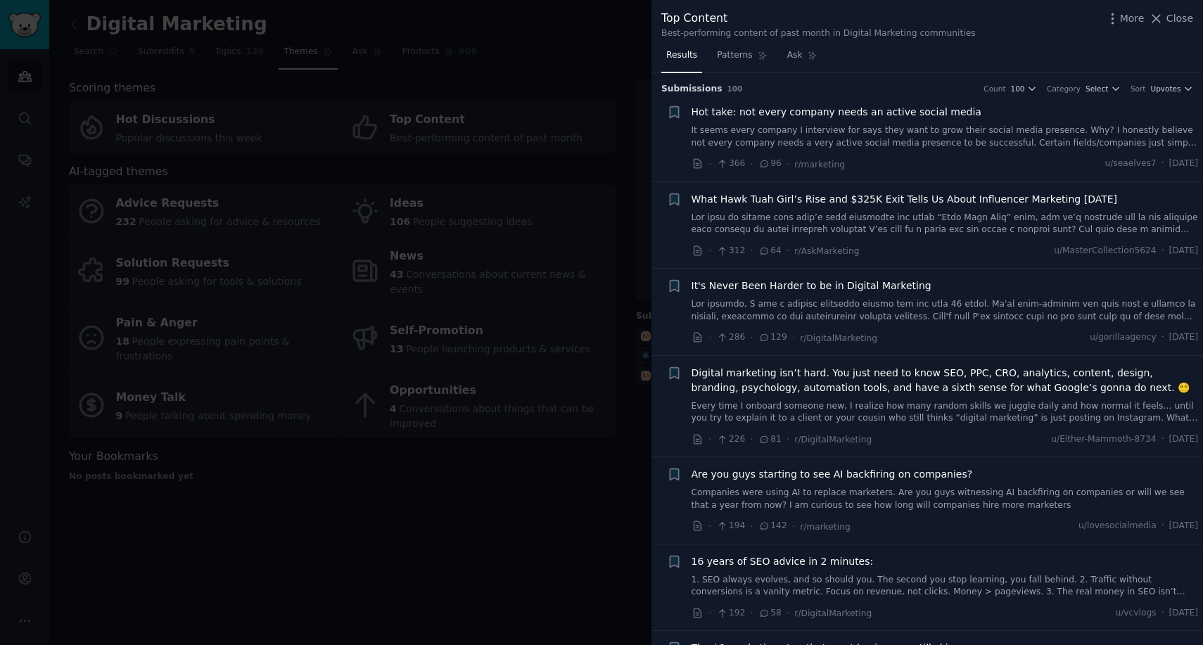
click at [731, 114] on span "Hot take: not every company needs an active social media" at bounding box center [837, 112] width 290 height 15
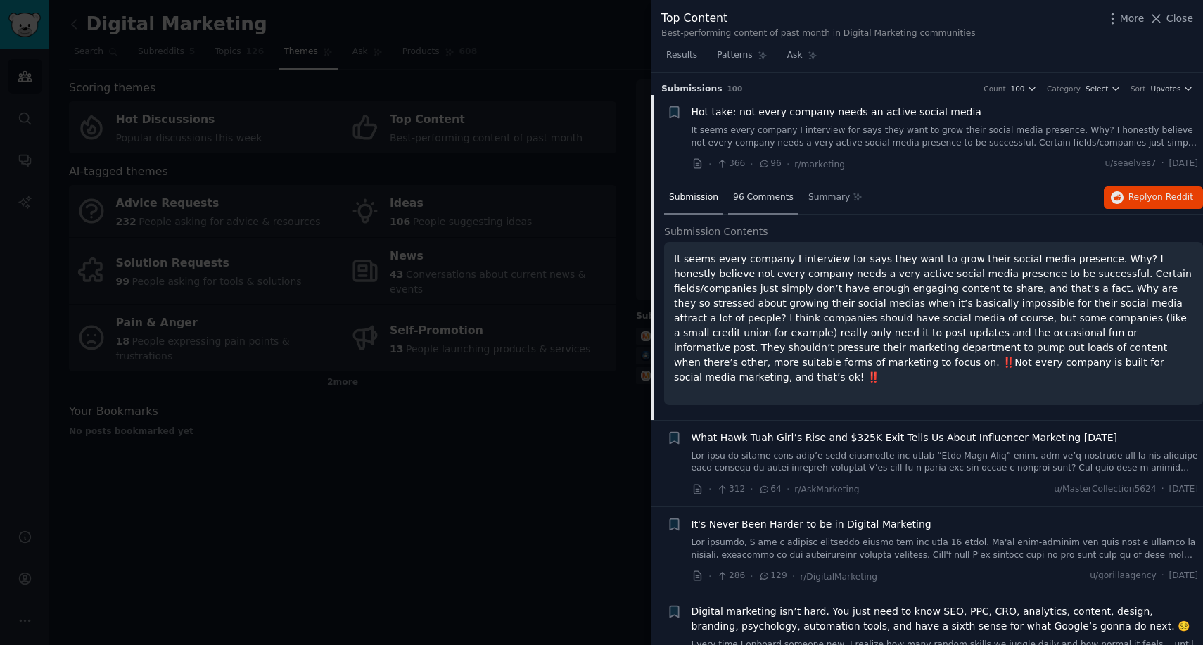
click at [749, 199] on span "96 Comments" at bounding box center [763, 197] width 61 height 13
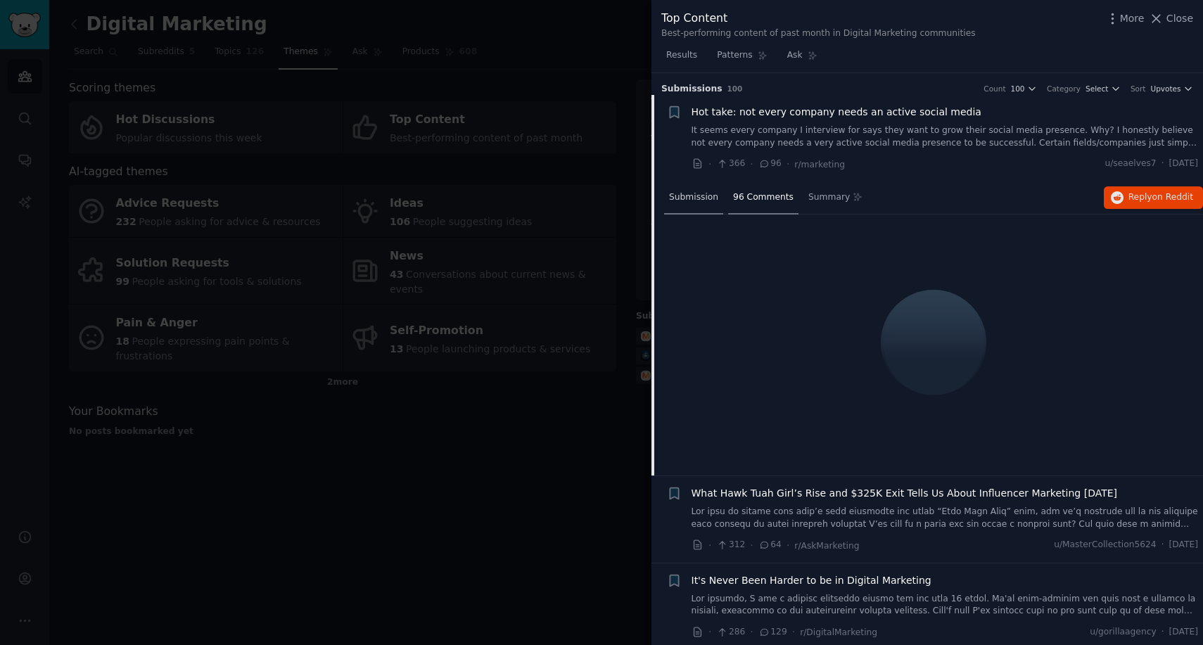
click at [690, 198] on span "Submission" at bounding box center [693, 197] width 49 height 13
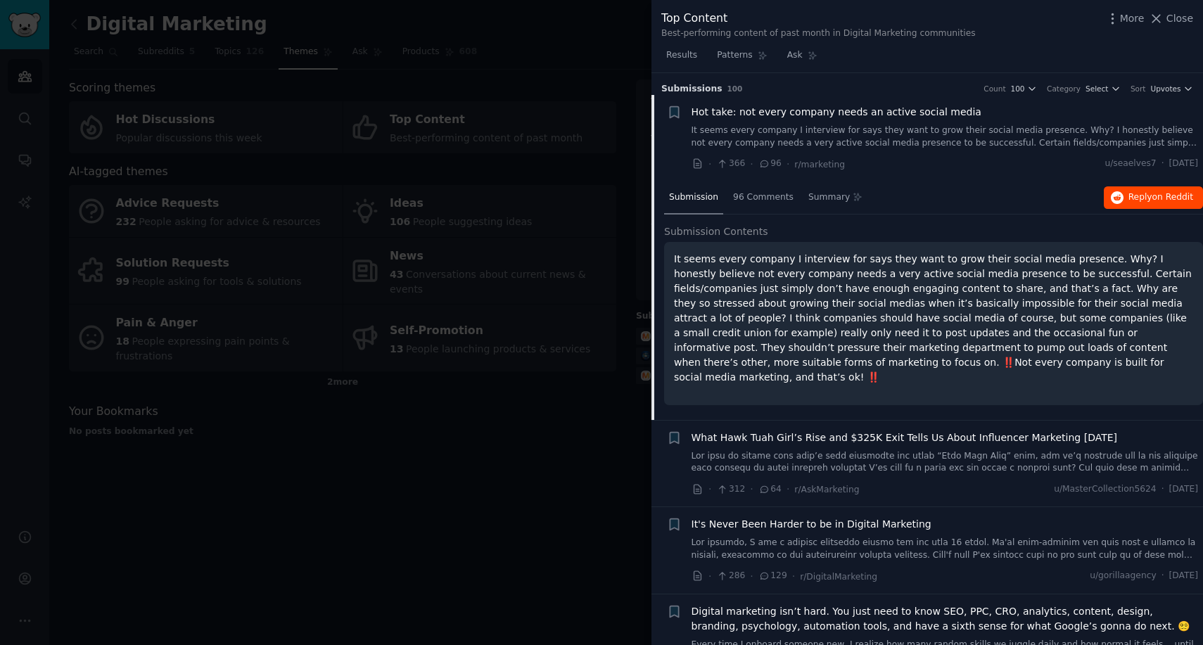
click at [1174, 198] on span "on Reddit" at bounding box center [1172, 197] width 41 height 10
